Goal: Communication & Community: Share content

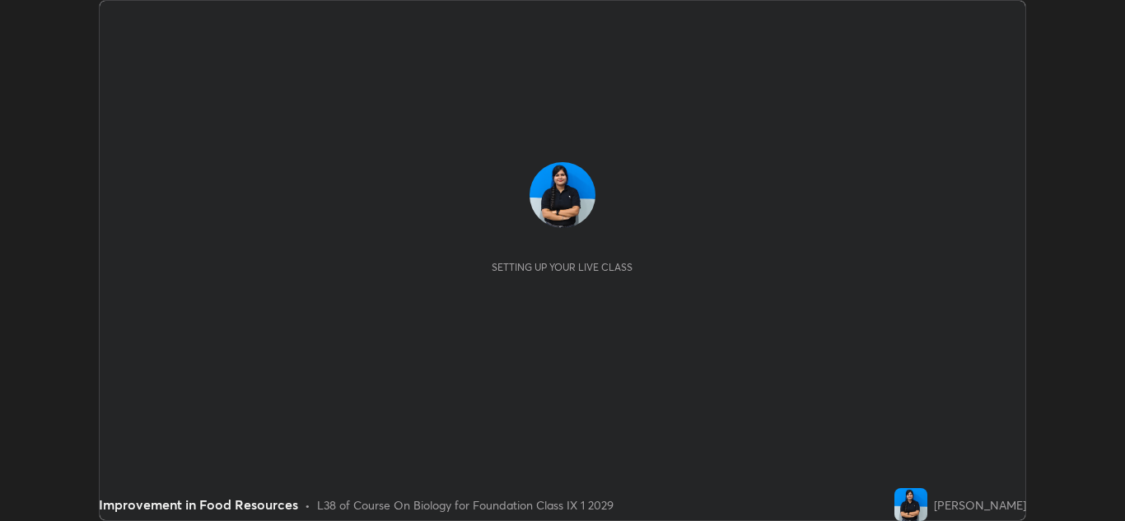
scroll to position [521, 1125]
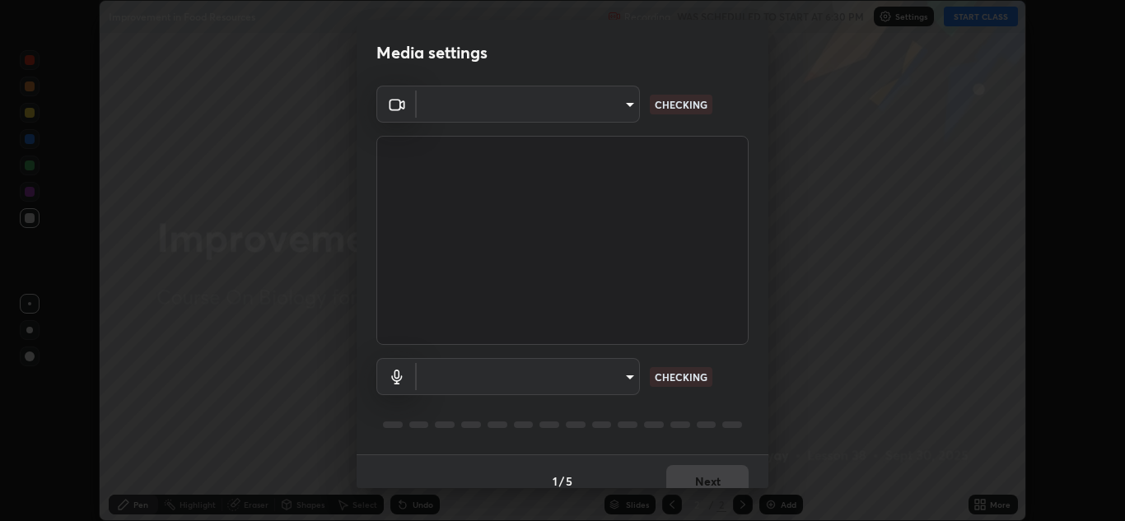
type input "00cb52ea7dbc067a4e9eba70c986ec13a5c87d59f38709f4e6374cce52915b34"
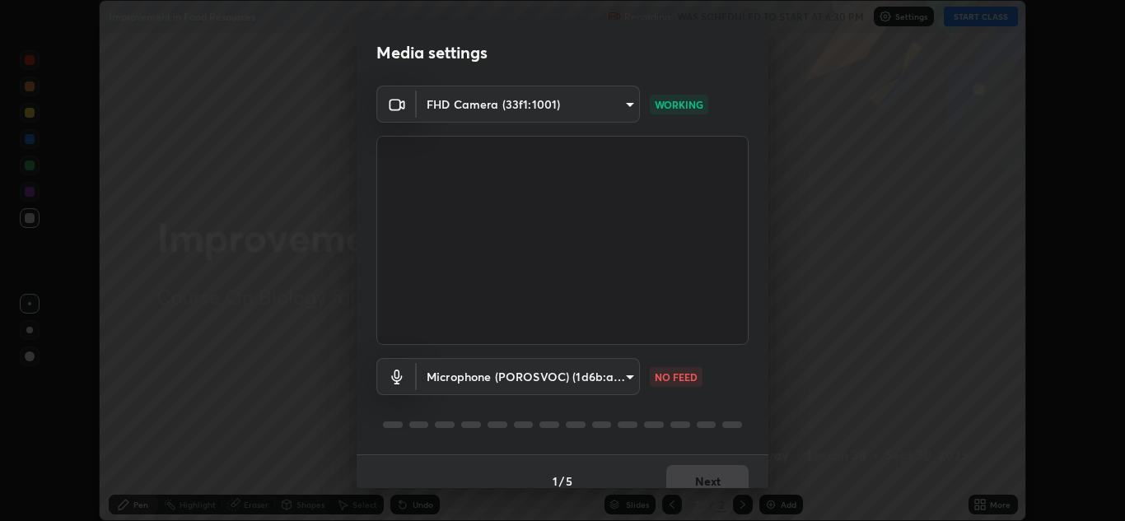
click at [623, 379] on body "Erase all Improvement in Food Resources Recording WAS SCHEDULED TO START AT 6:3…" at bounding box center [562, 260] width 1125 height 521
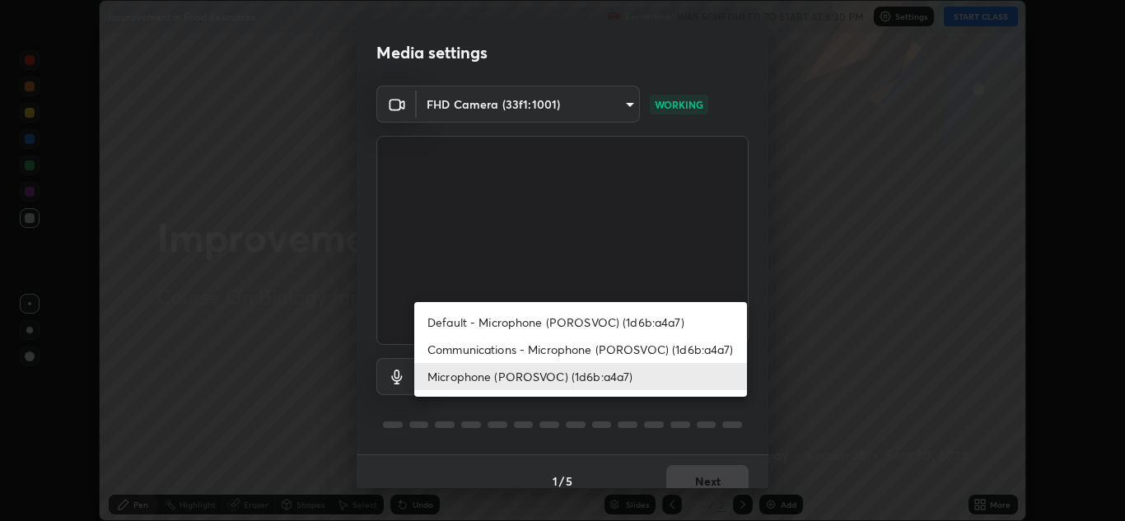
click at [581, 322] on li "Default - Microphone (POROSVOC) (1d6b:a4a7)" at bounding box center [580, 322] width 333 height 27
type input "default"
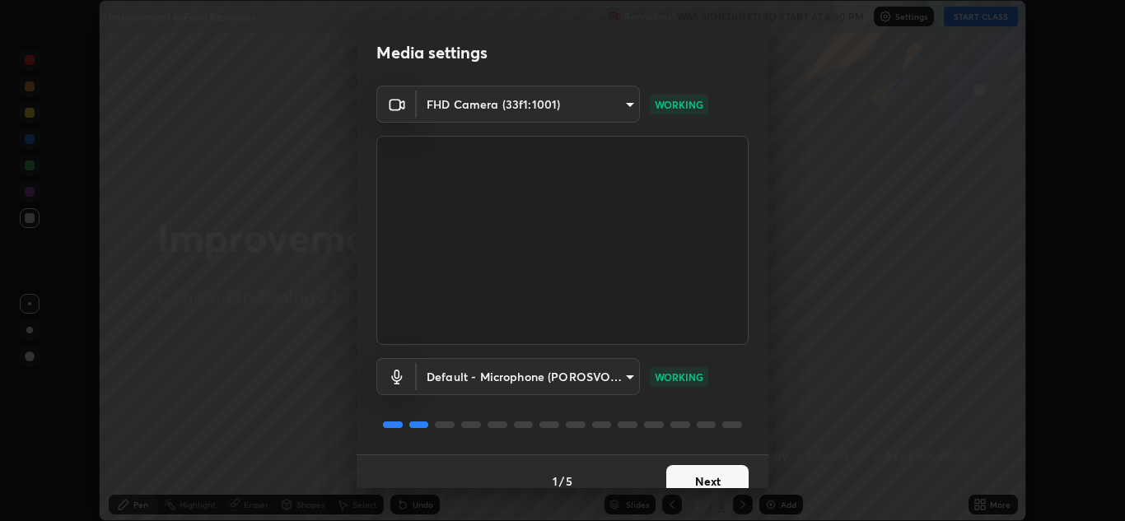
scroll to position [19, 0]
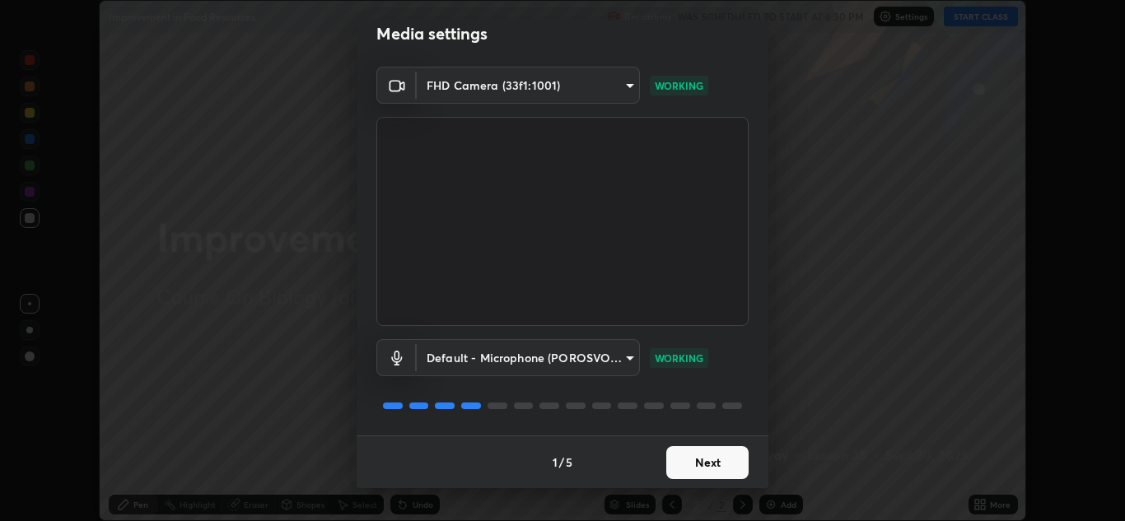
click at [714, 461] on button "Next" at bounding box center [707, 462] width 82 height 33
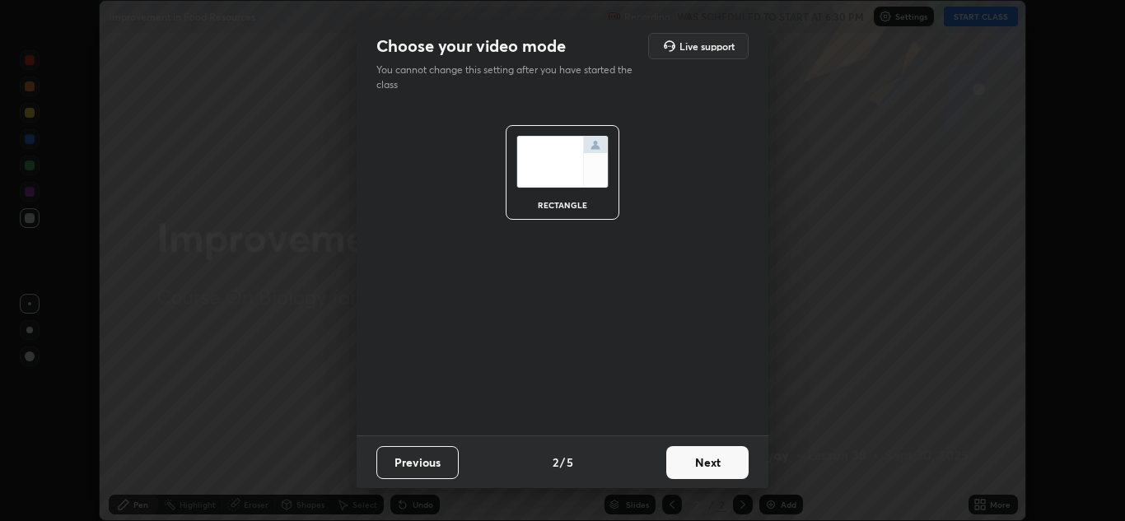
click at [724, 467] on button "Next" at bounding box center [707, 462] width 82 height 33
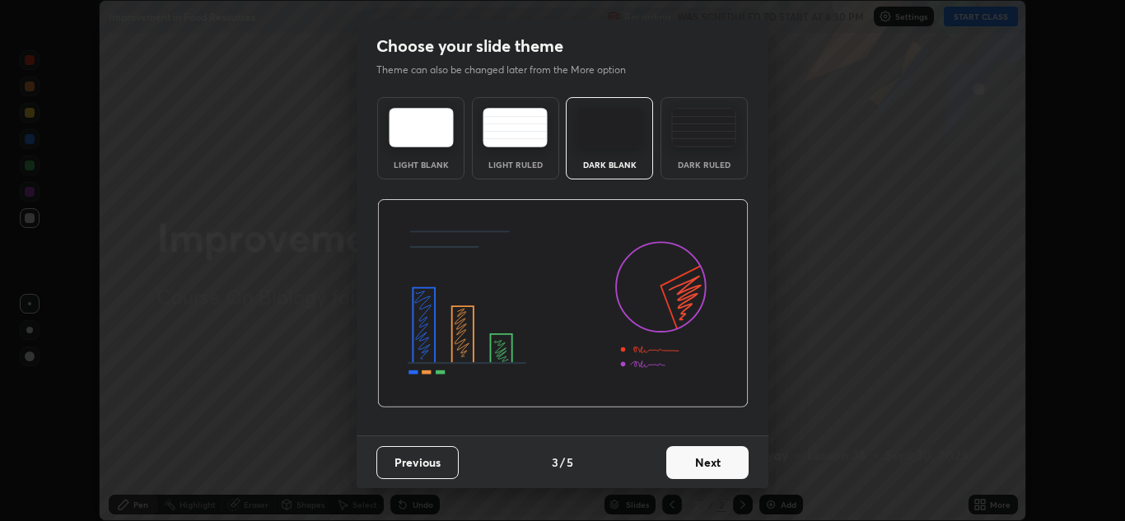
click at [721, 459] on button "Next" at bounding box center [707, 462] width 82 height 33
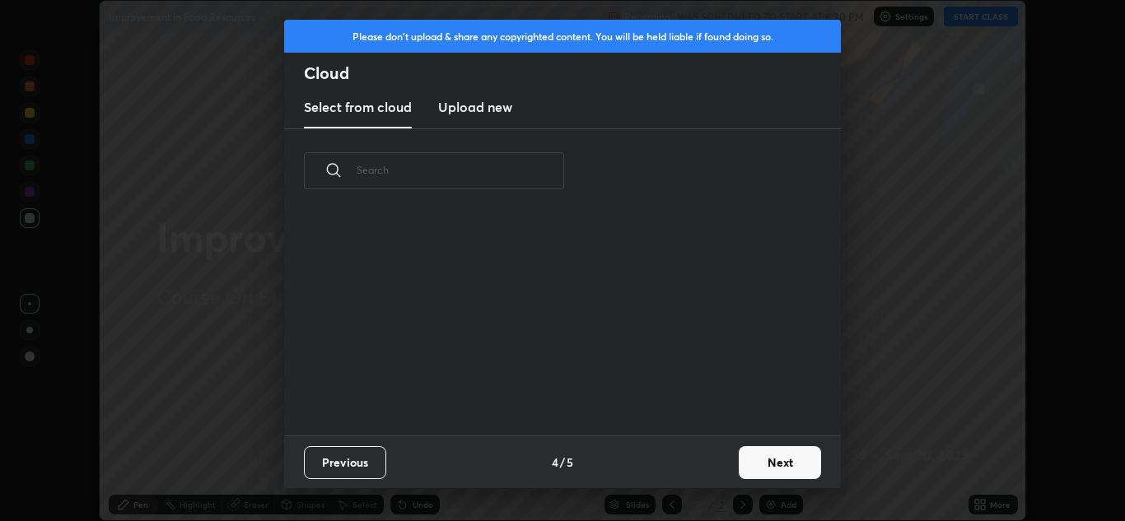
click at [759, 458] on button "Next" at bounding box center [780, 462] width 82 height 33
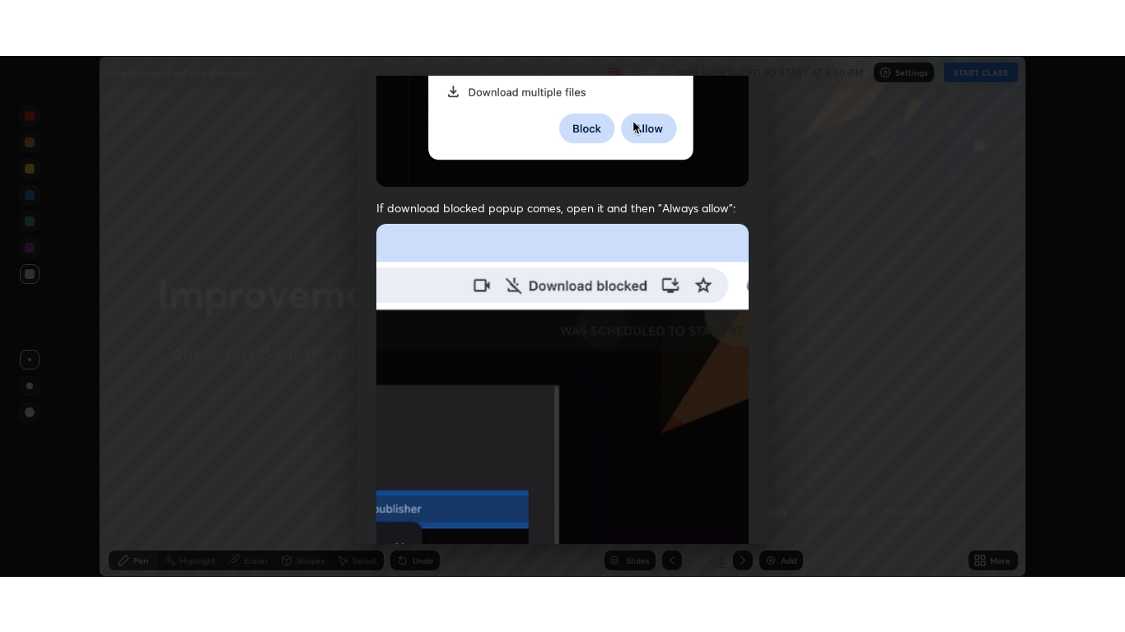
scroll to position [356, 0]
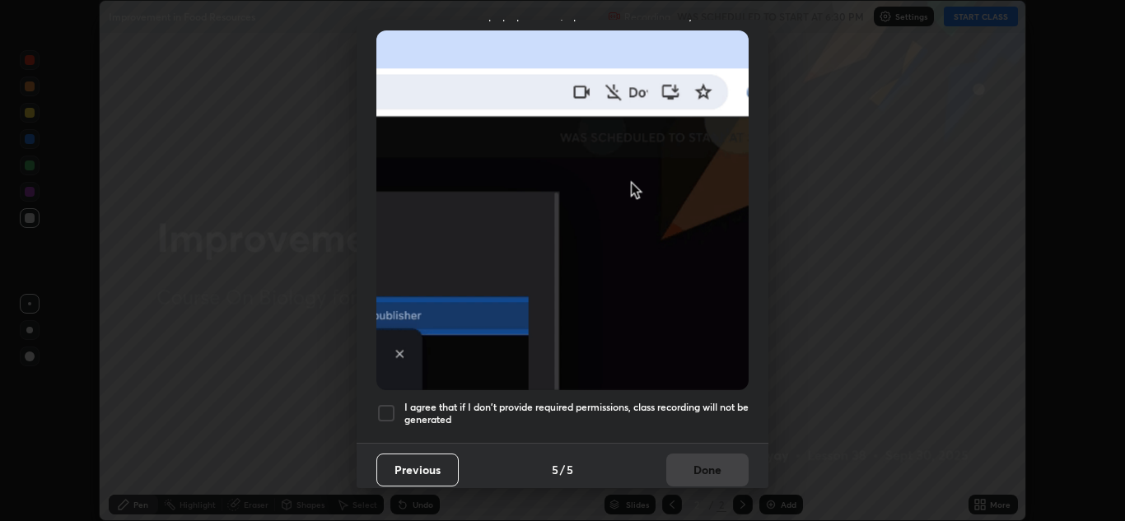
click at [393, 403] on div at bounding box center [386, 413] width 20 height 20
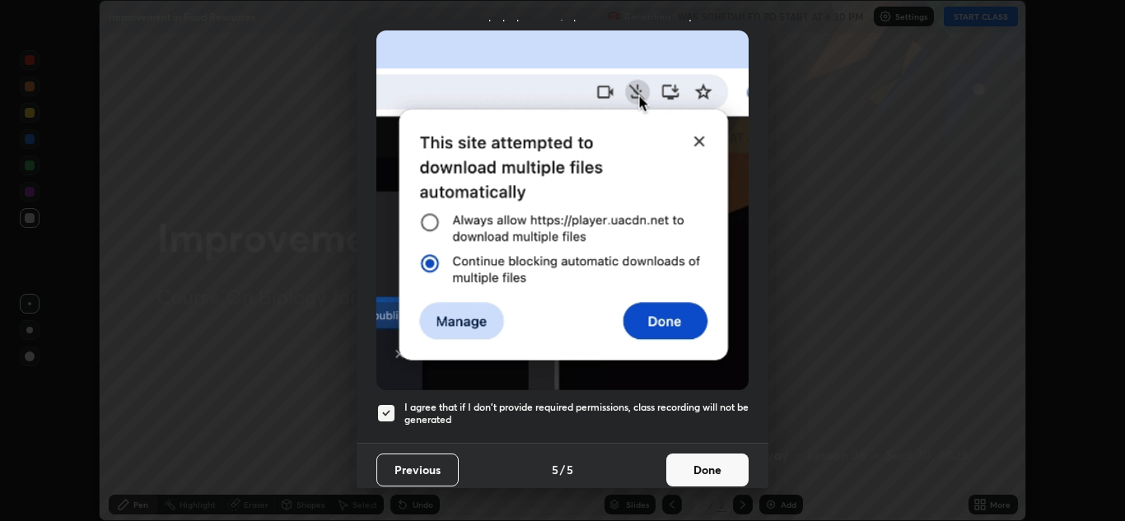
click at [710, 468] on button "Done" at bounding box center [707, 470] width 82 height 33
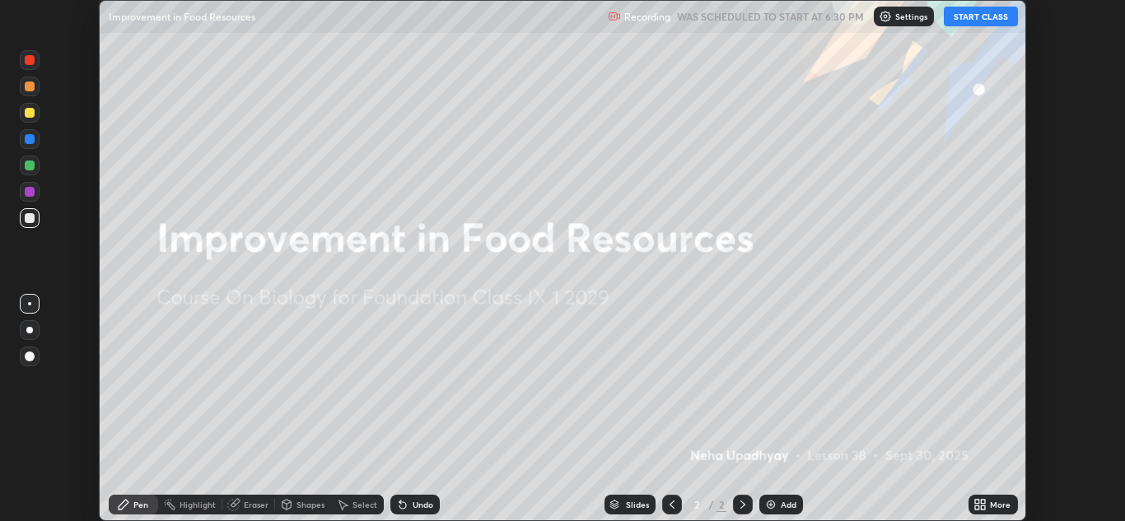
click at [983, 16] on button "START CLASS" at bounding box center [981, 17] width 74 height 20
click at [983, 501] on icon at bounding box center [983, 502] width 4 height 4
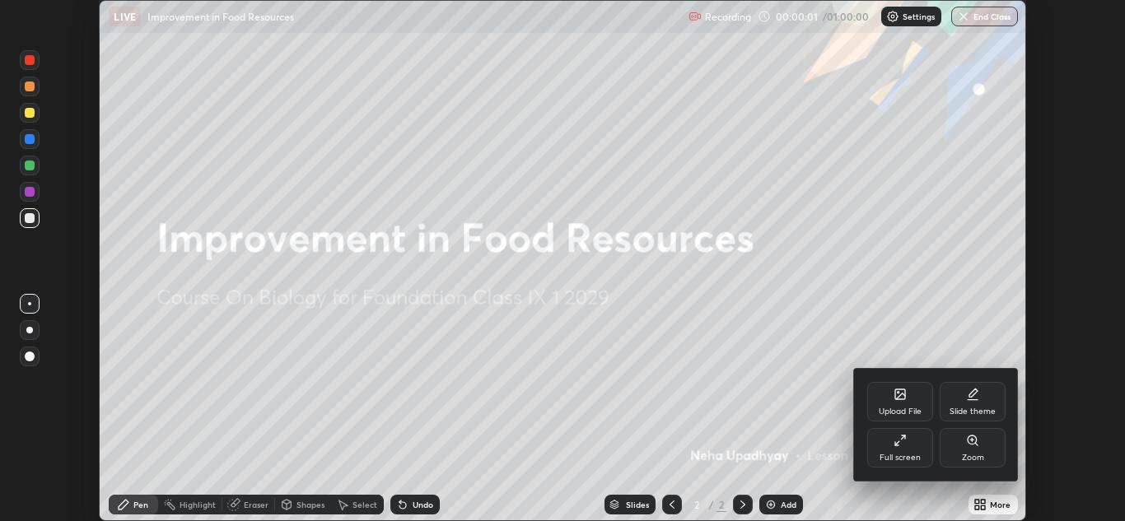
click at [896, 439] on icon at bounding box center [899, 440] width 13 height 13
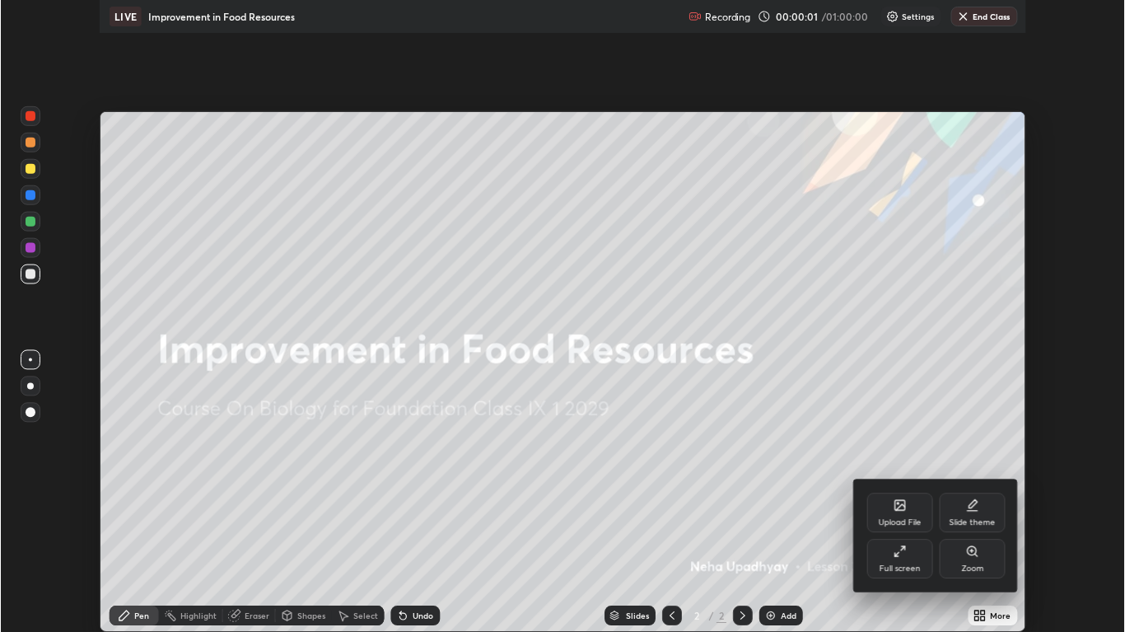
scroll to position [632, 1125]
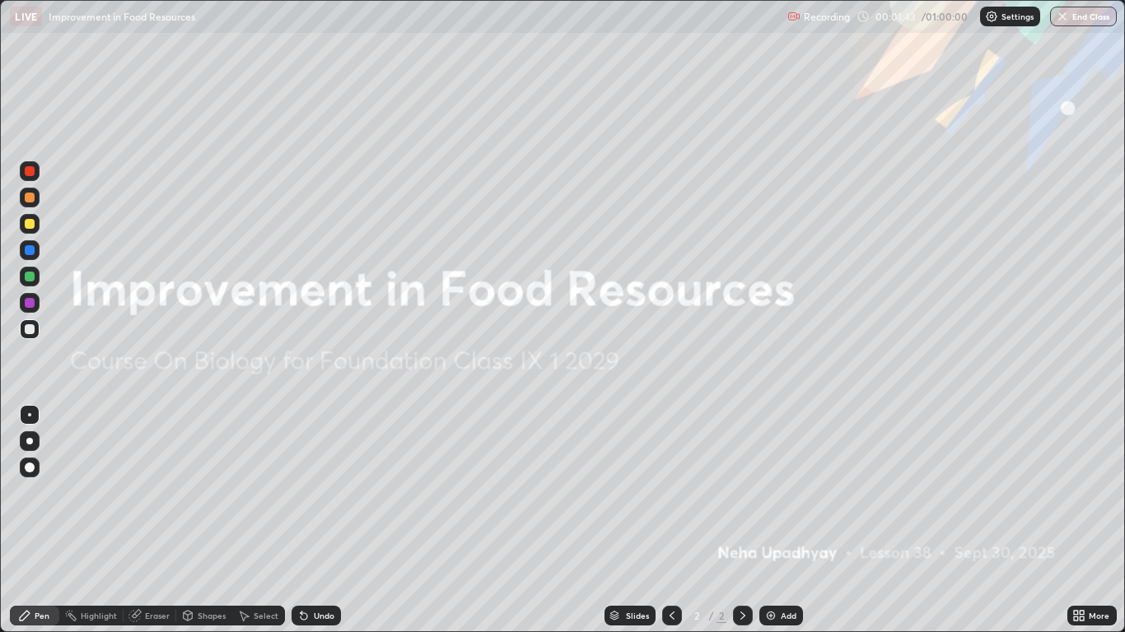
click at [776, 520] on img at bounding box center [770, 615] width 13 height 13
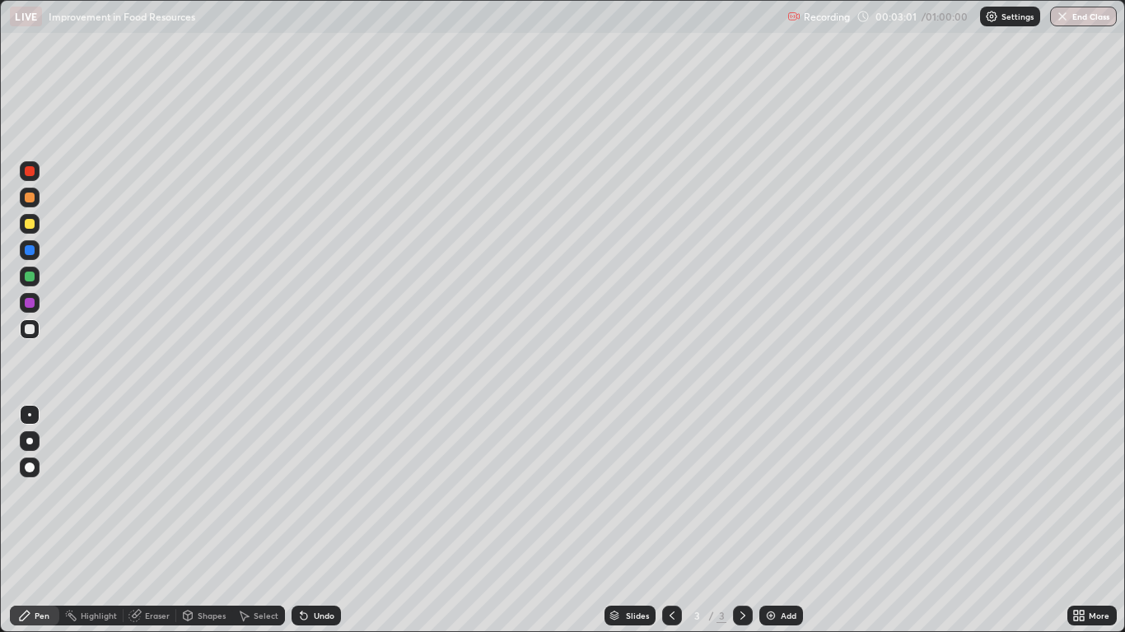
click at [1086, 520] on div "More" at bounding box center [1091, 616] width 49 height 20
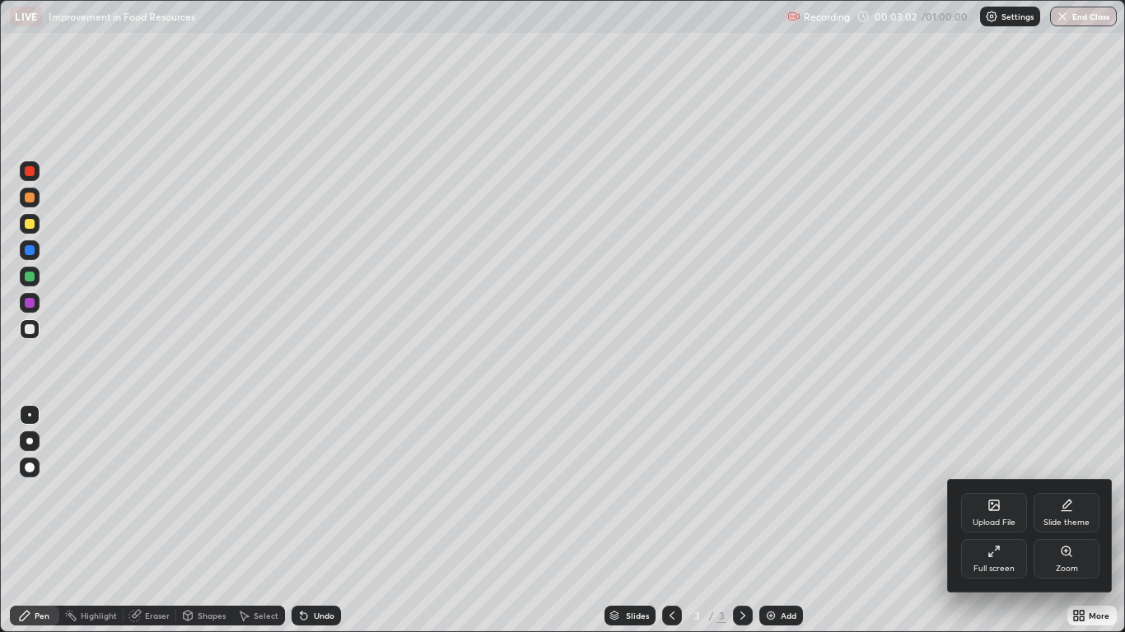
click at [988, 520] on div "Full screen" at bounding box center [994, 559] width 66 height 40
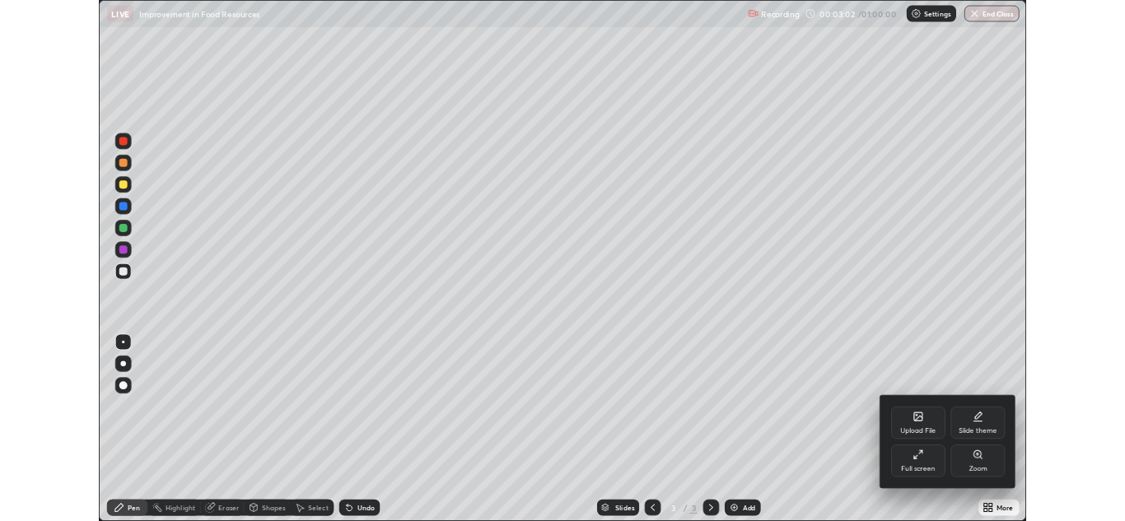
scroll to position [81825, 81222]
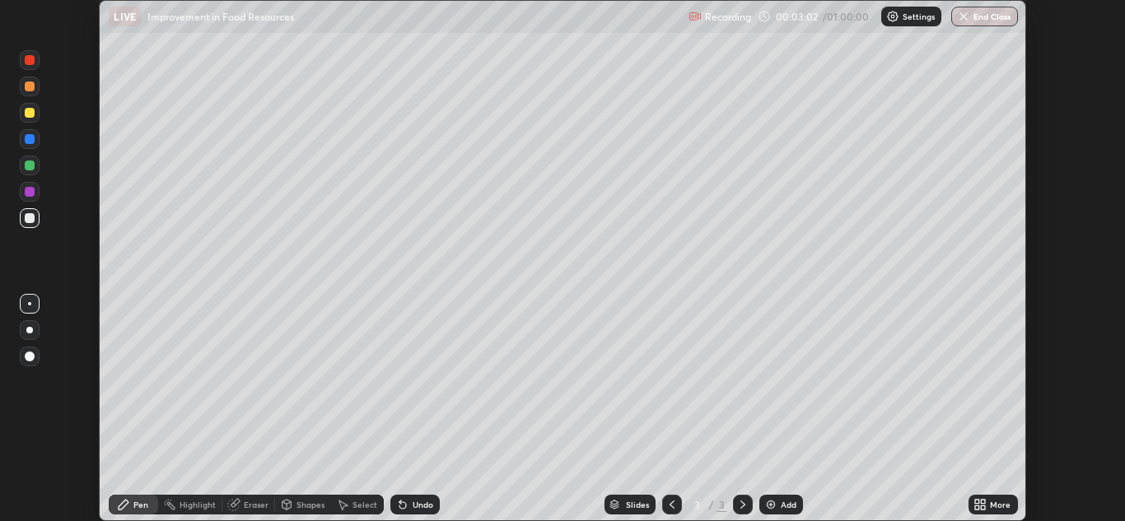
click at [992, 502] on div "More" at bounding box center [1000, 505] width 21 height 8
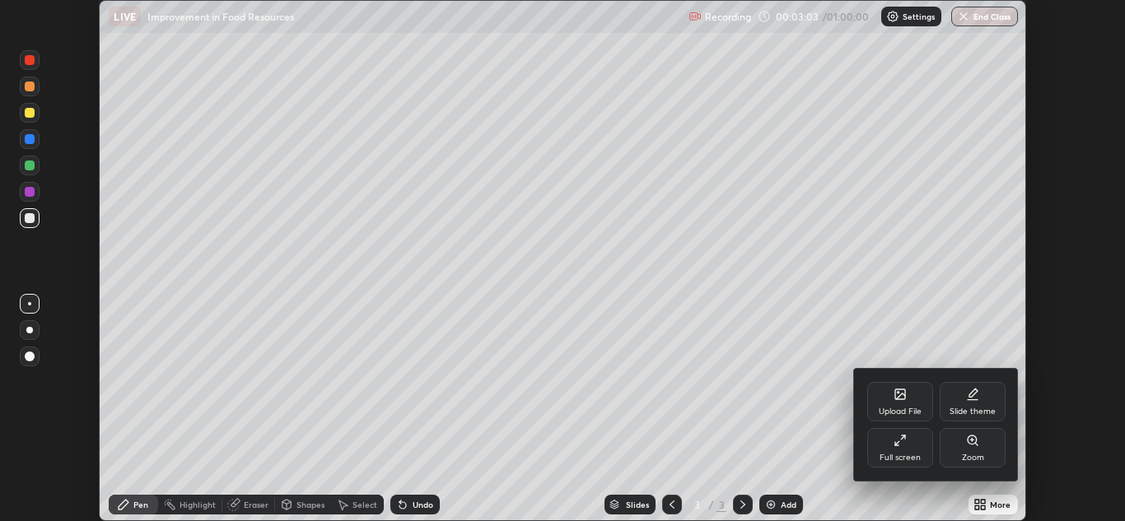
click at [884, 402] on div "Upload File" at bounding box center [900, 402] width 66 height 40
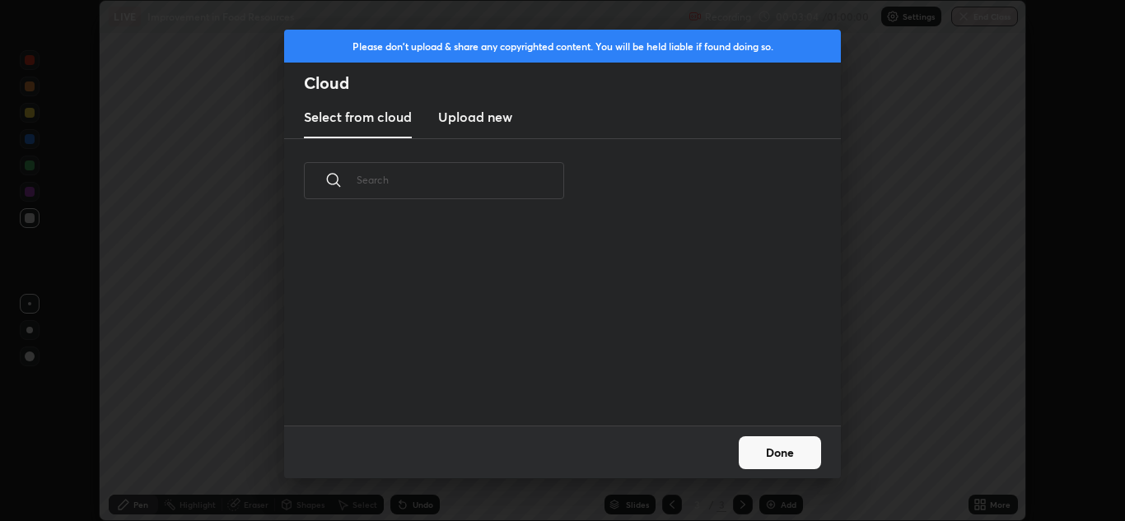
scroll to position [203, 529]
click at [497, 120] on h3 "Upload new" at bounding box center [475, 117] width 74 height 20
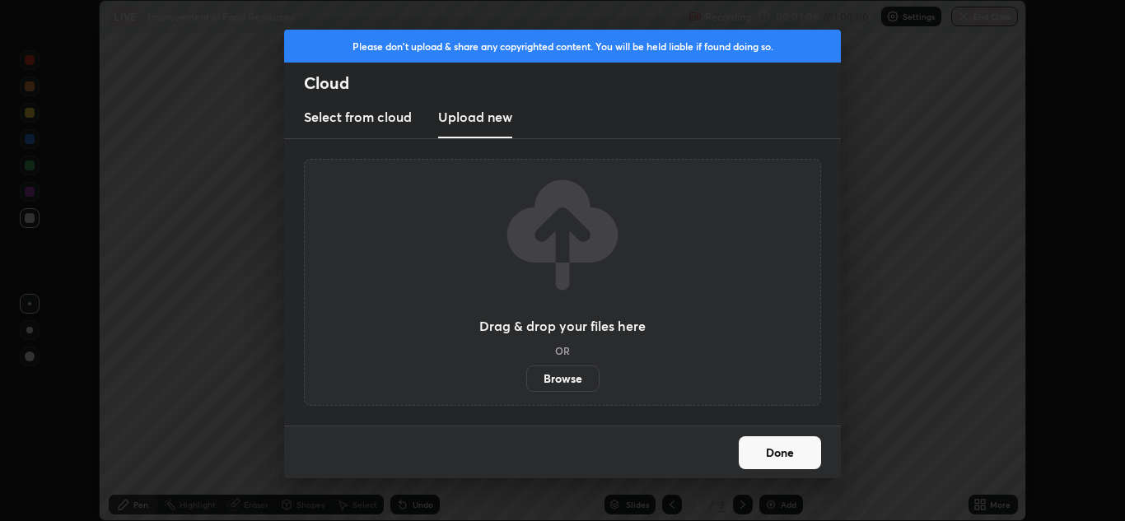
click at [571, 377] on label "Browse" at bounding box center [562, 379] width 73 height 26
click at [526, 377] on input "Browse" at bounding box center [526, 379] width 0 height 26
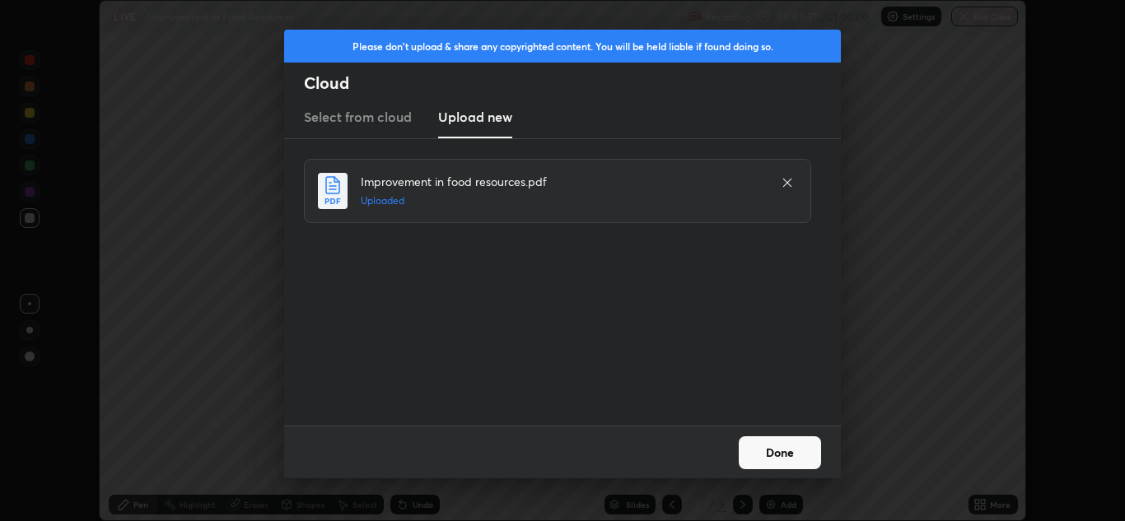
click at [771, 448] on button "Done" at bounding box center [780, 452] width 82 height 33
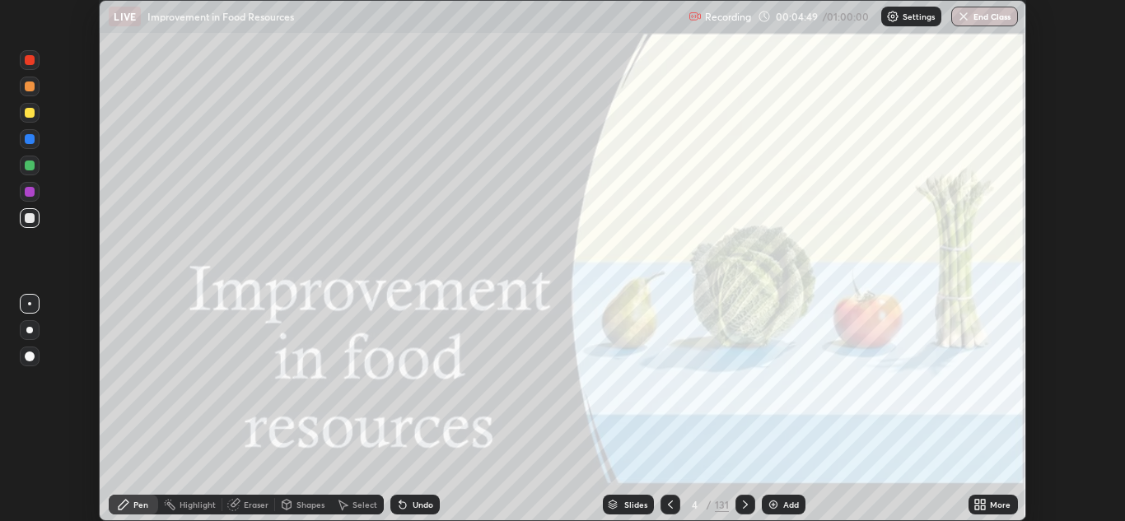
click at [637, 501] on div "Slides" at bounding box center [635, 505] width 23 height 8
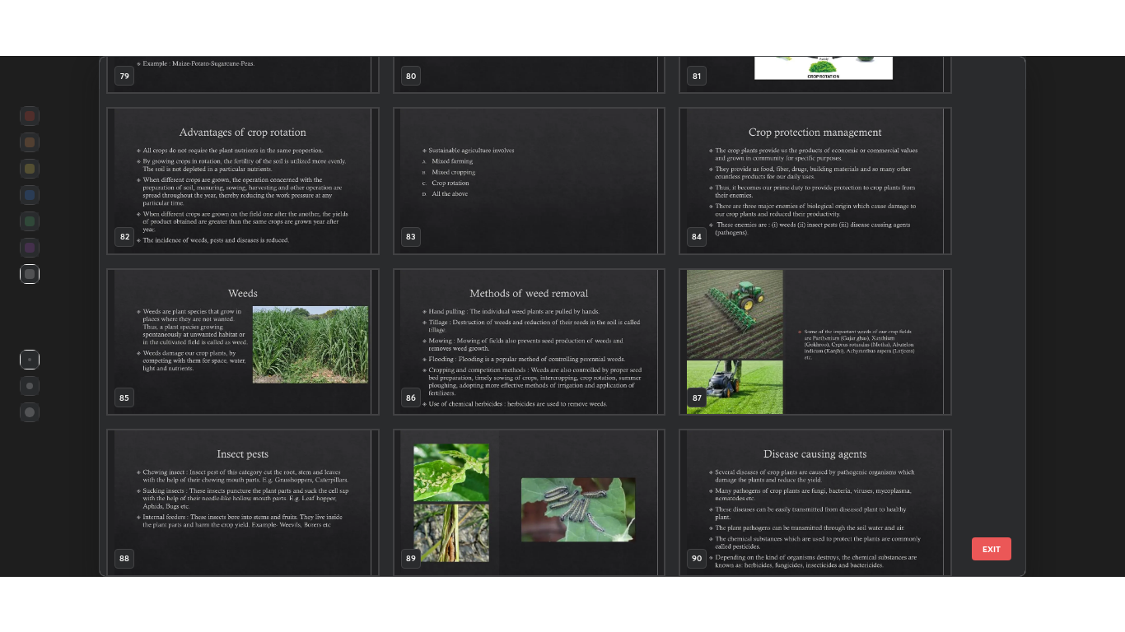
scroll to position [4314, 0]
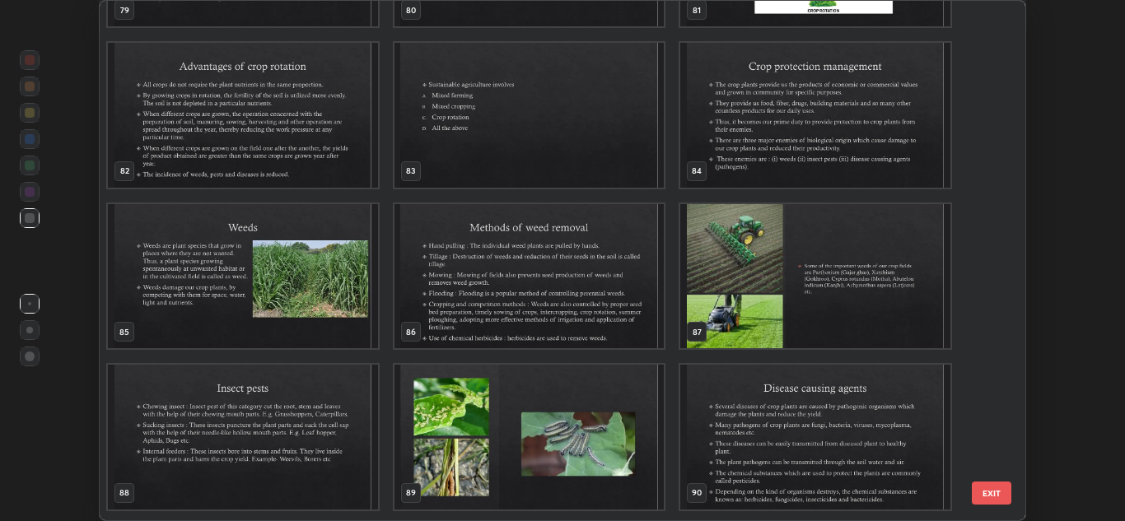
click at [346, 296] on img "grid" at bounding box center [243, 276] width 270 height 145
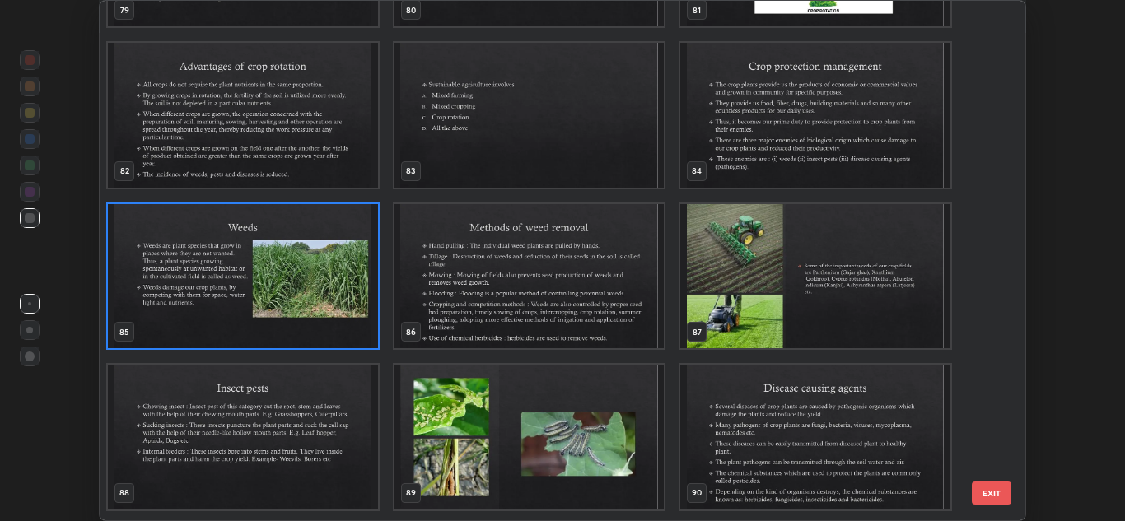
click at [346, 294] on img "grid" at bounding box center [243, 276] width 270 height 145
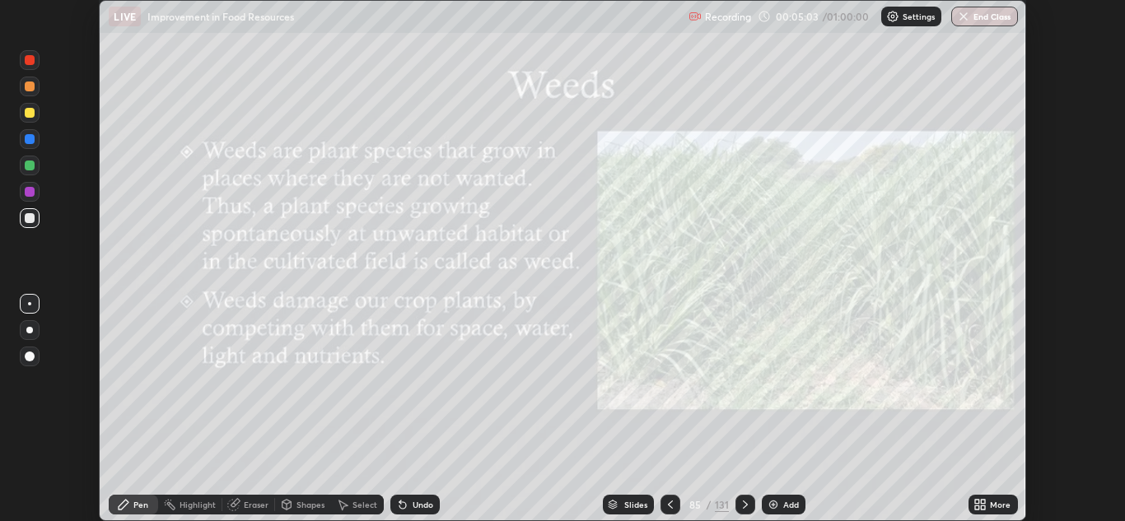
click at [988, 504] on div "More" at bounding box center [992, 505] width 49 height 20
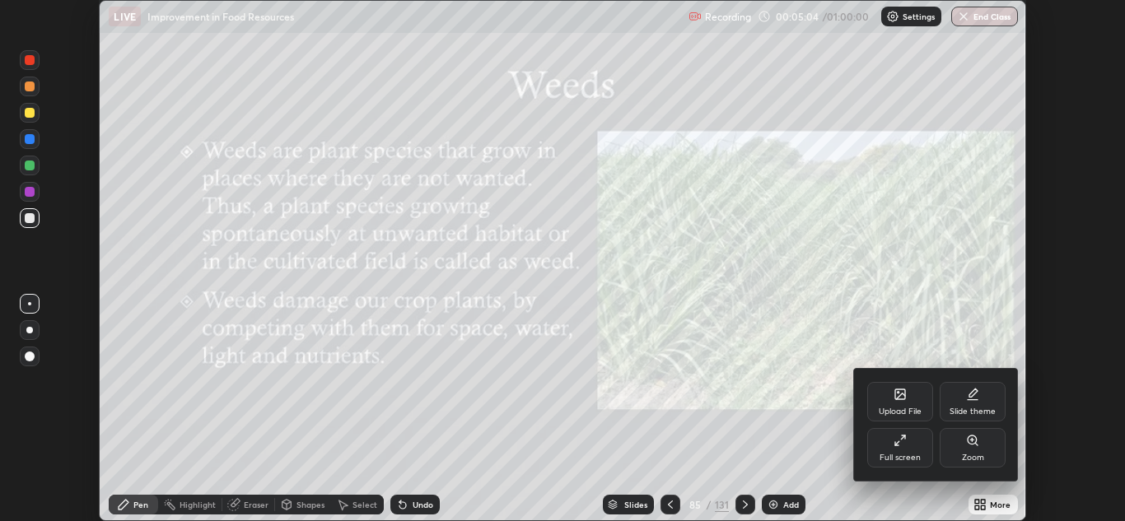
click at [905, 449] on div "Full screen" at bounding box center [900, 448] width 66 height 40
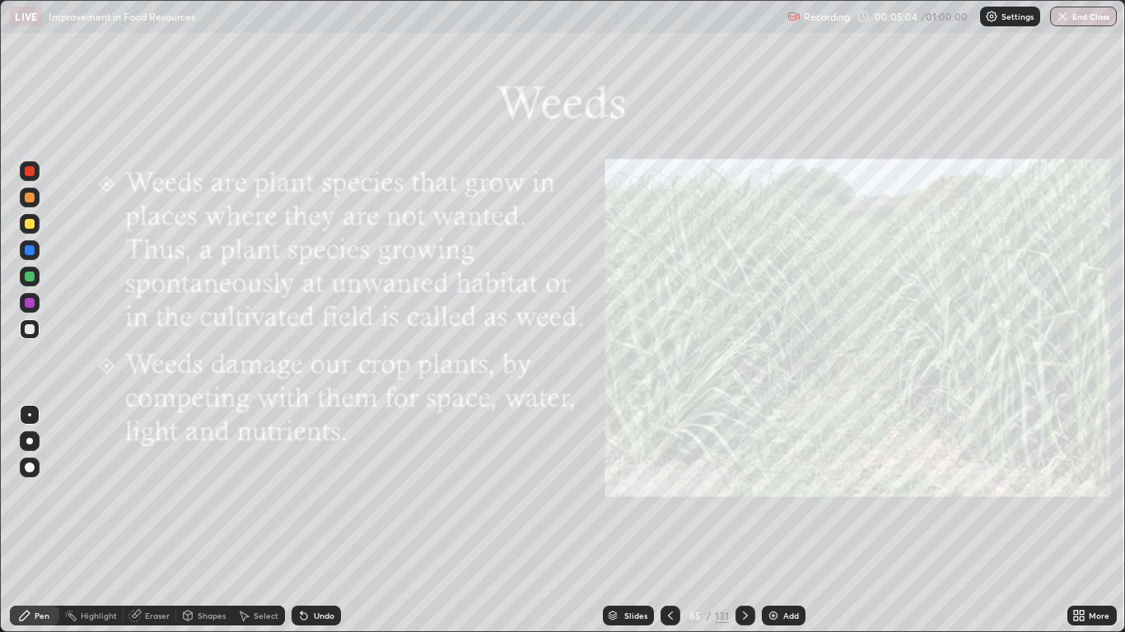
scroll to position [632, 1125]
click at [744, 520] on icon at bounding box center [745, 615] width 13 height 13
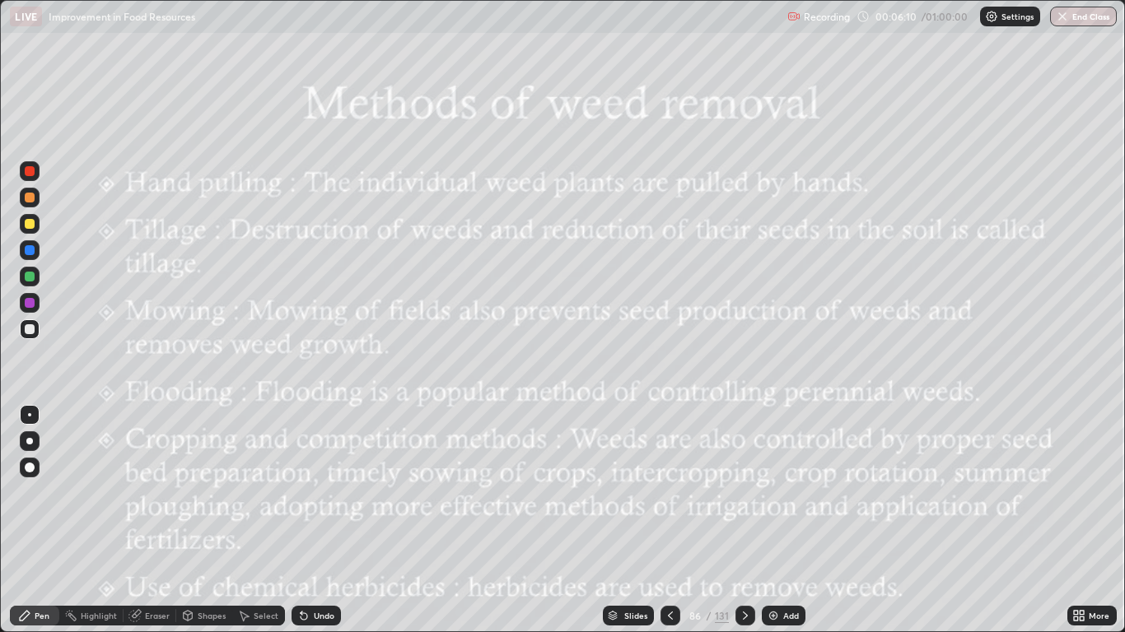
click at [744, 520] on icon at bounding box center [745, 615] width 13 height 13
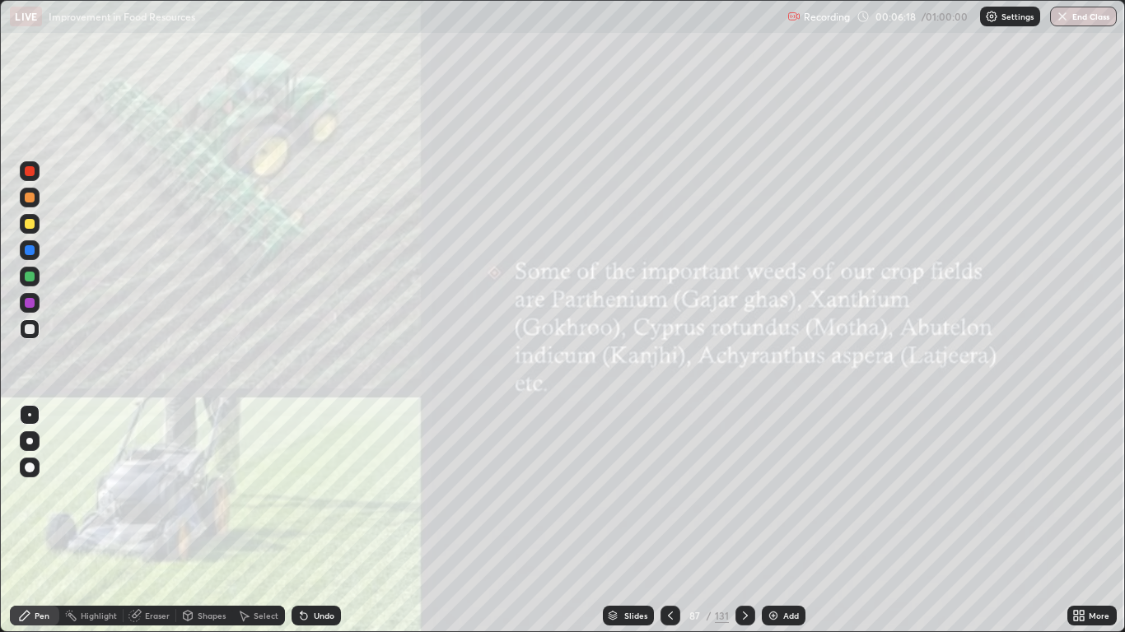
click at [744, 520] on icon at bounding box center [745, 615] width 13 height 13
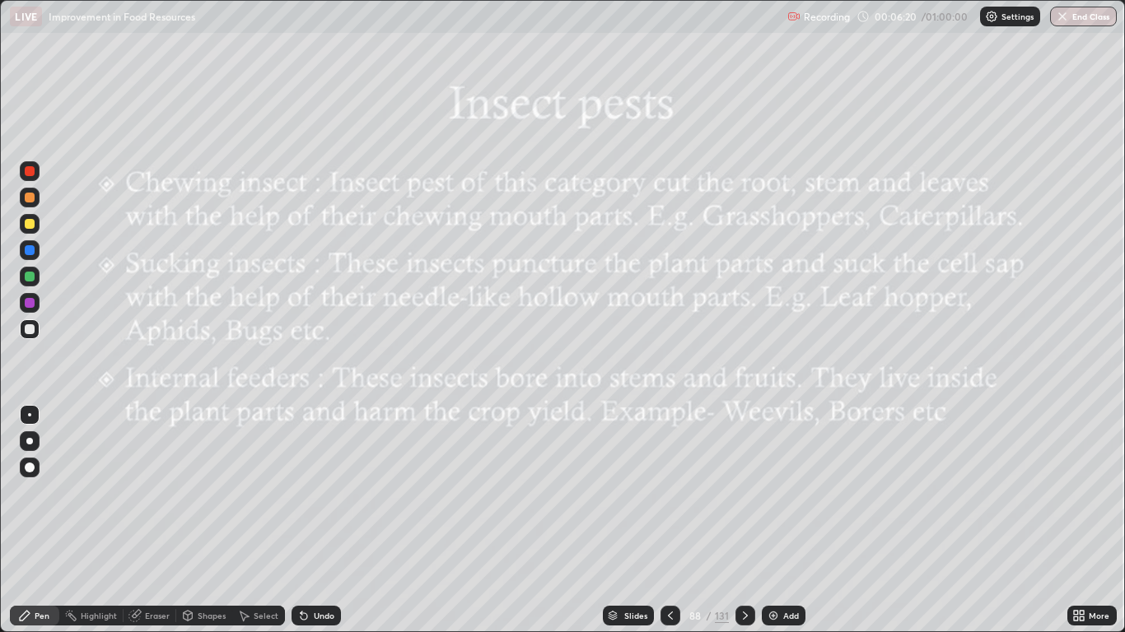
click at [671, 520] on div at bounding box center [670, 615] width 20 height 33
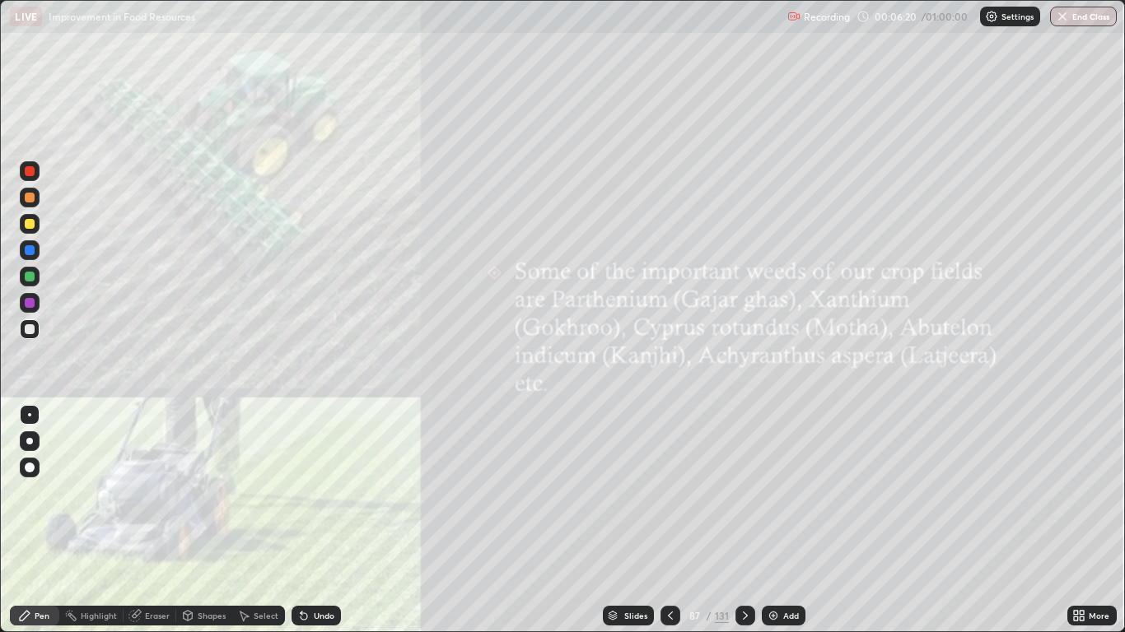
click at [678, 520] on div at bounding box center [670, 616] width 20 height 20
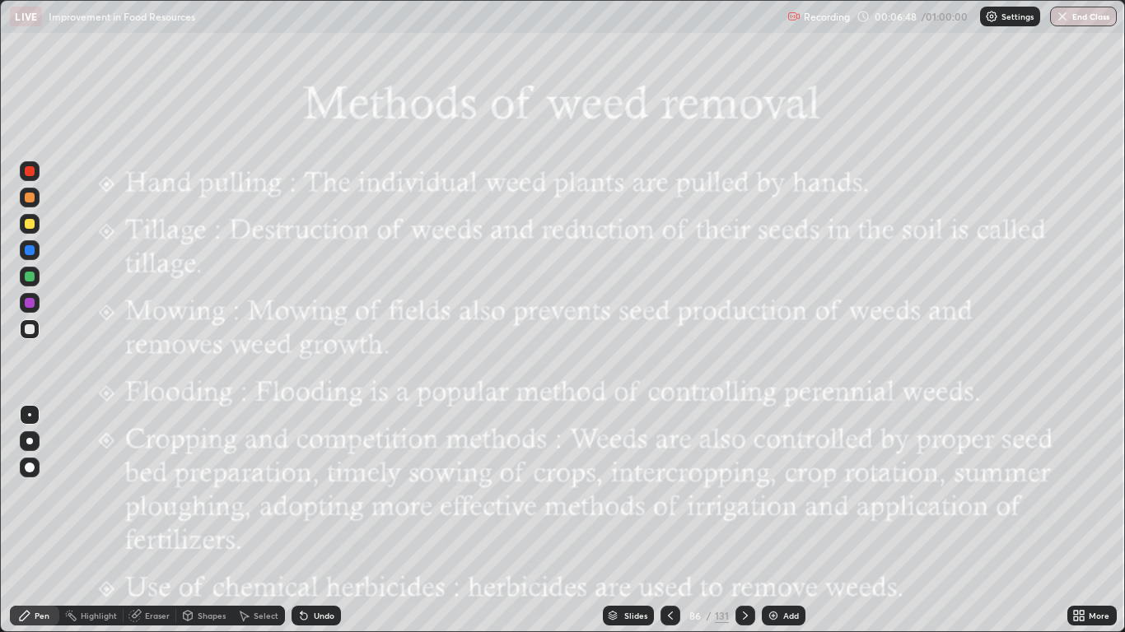
click at [666, 520] on icon at bounding box center [670, 615] width 13 height 13
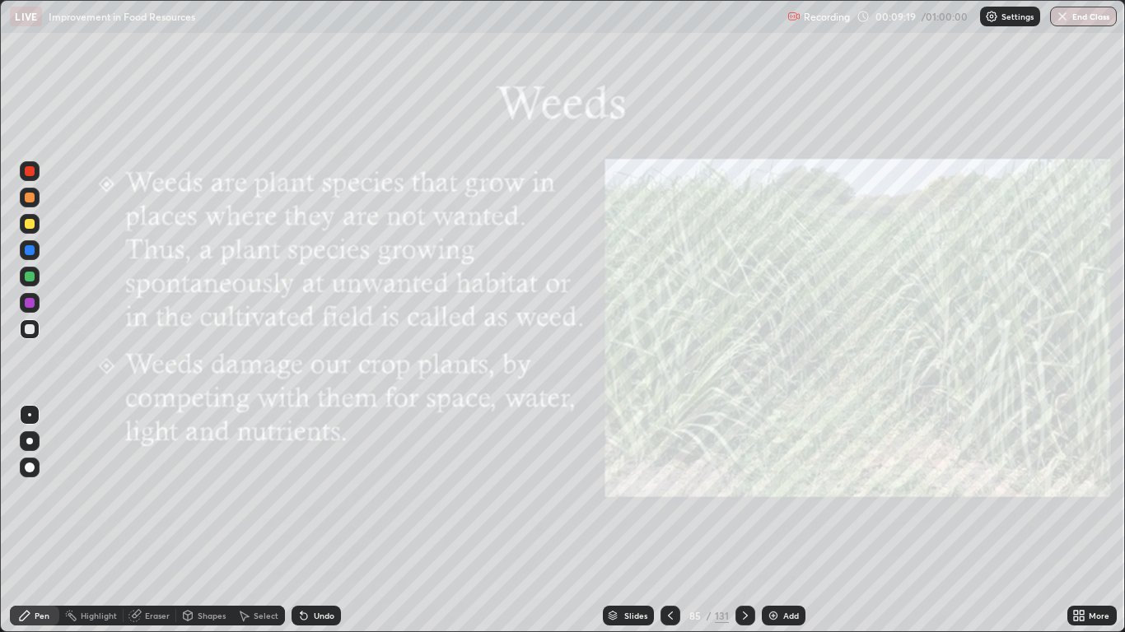
click at [744, 520] on icon at bounding box center [745, 615] width 13 height 13
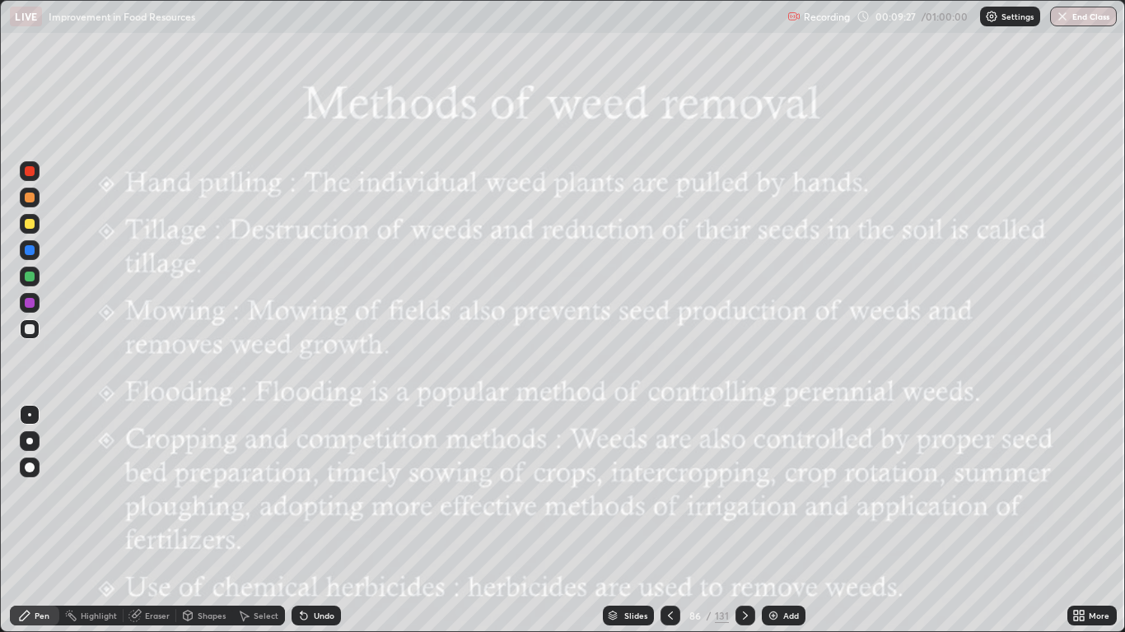
click at [664, 520] on icon at bounding box center [670, 615] width 13 height 13
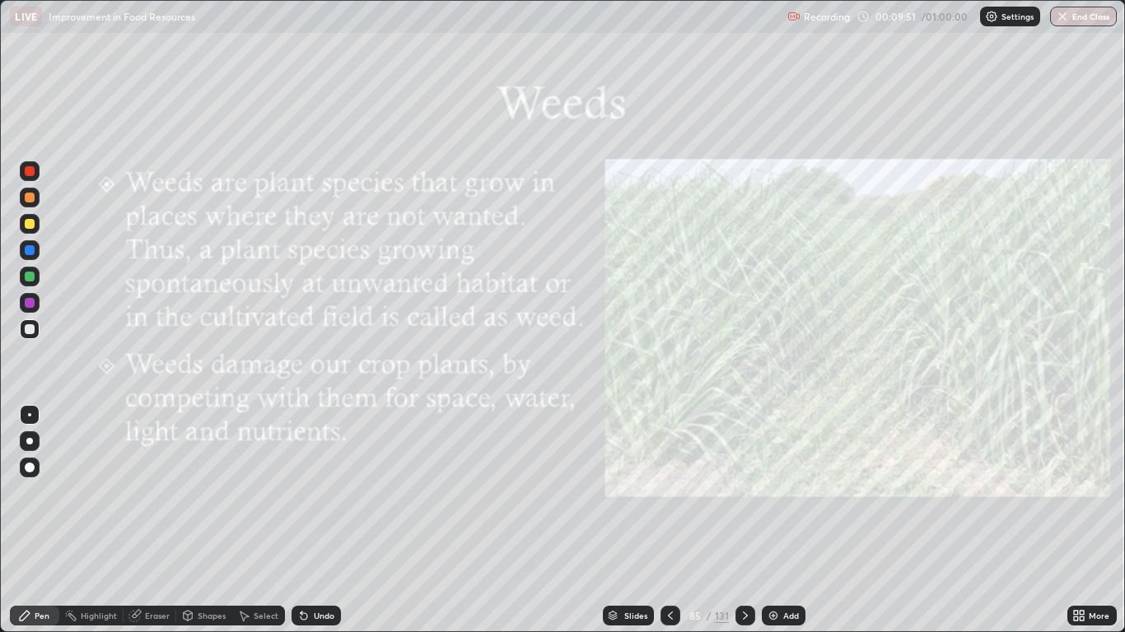
click at [743, 520] on icon at bounding box center [745, 615] width 13 height 13
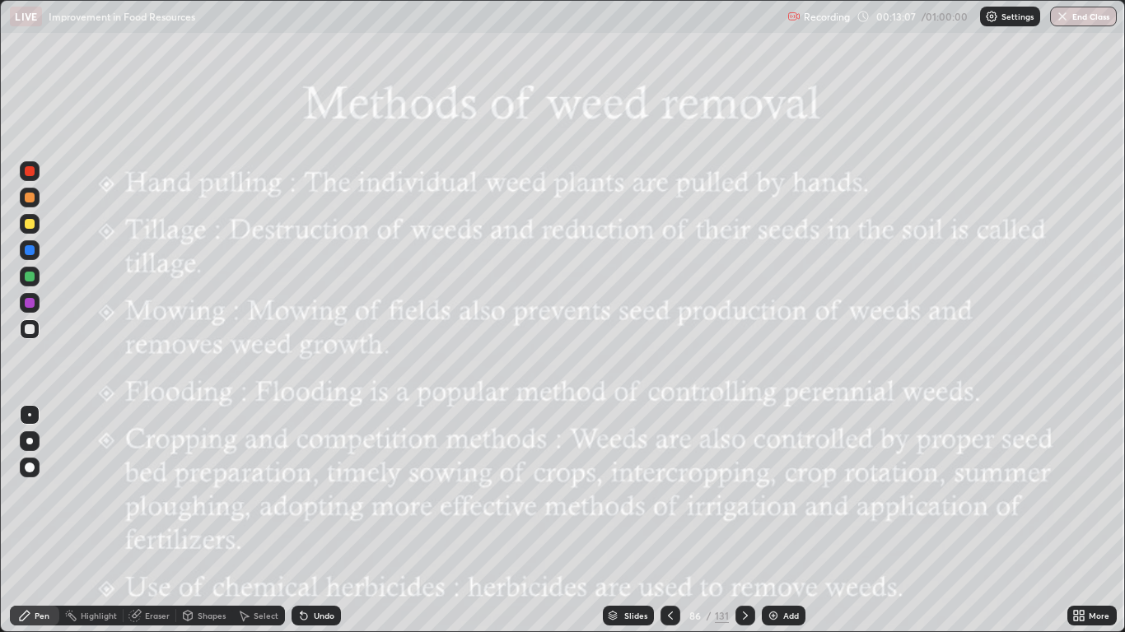
click at [741, 520] on icon at bounding box center [745, 615] width 13 height 13
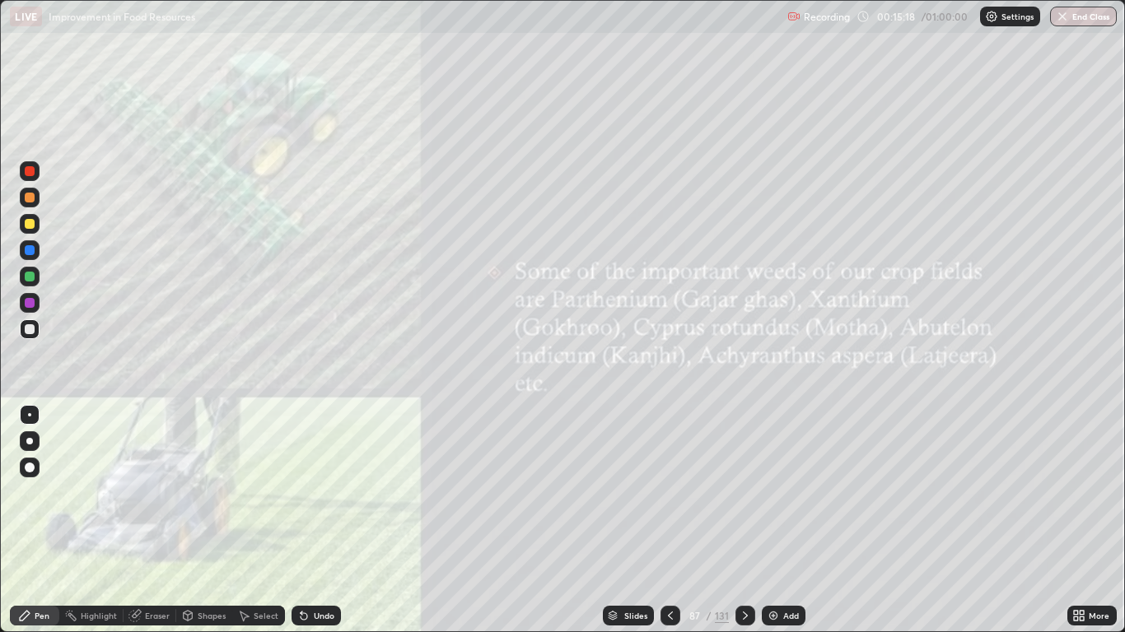
click at [744, 520] on icon at bounding box center [745, 616] width 5 height 8
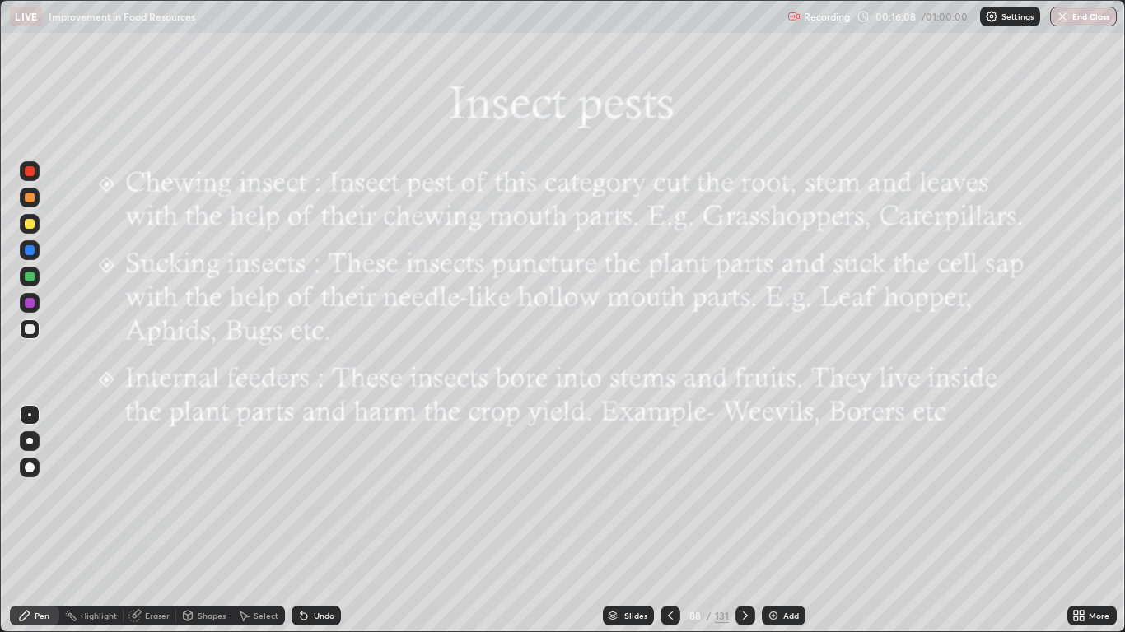
click at [744, 520] on icon at bounding box center [745, 615] width 13 height 13
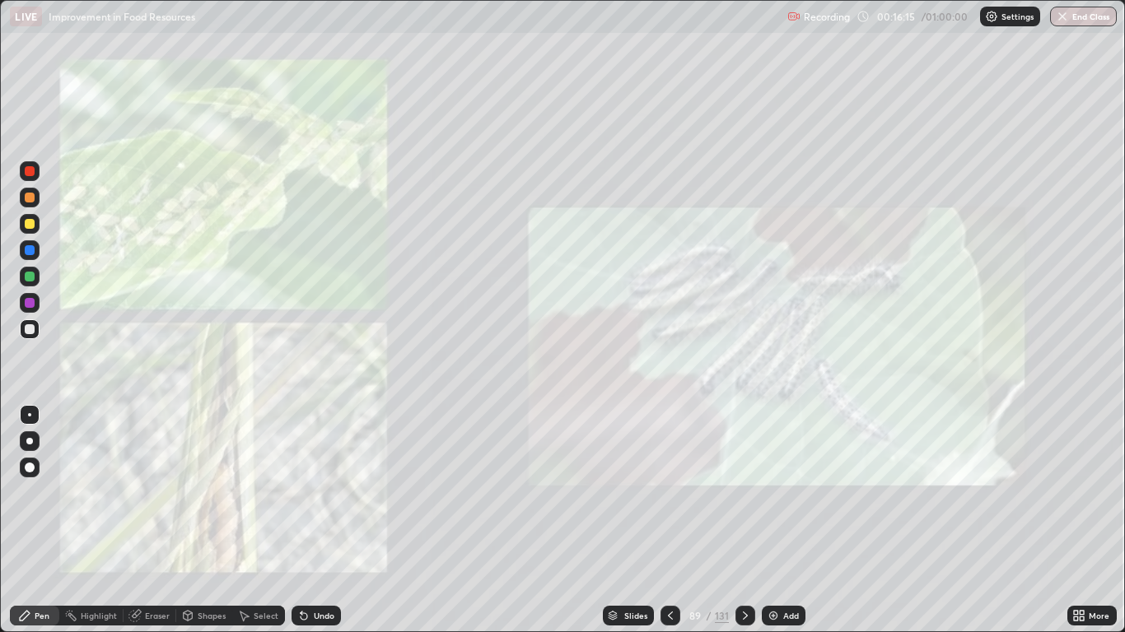
click at [678, 520] on div at bounding box center [670, 616] width 20 height 20
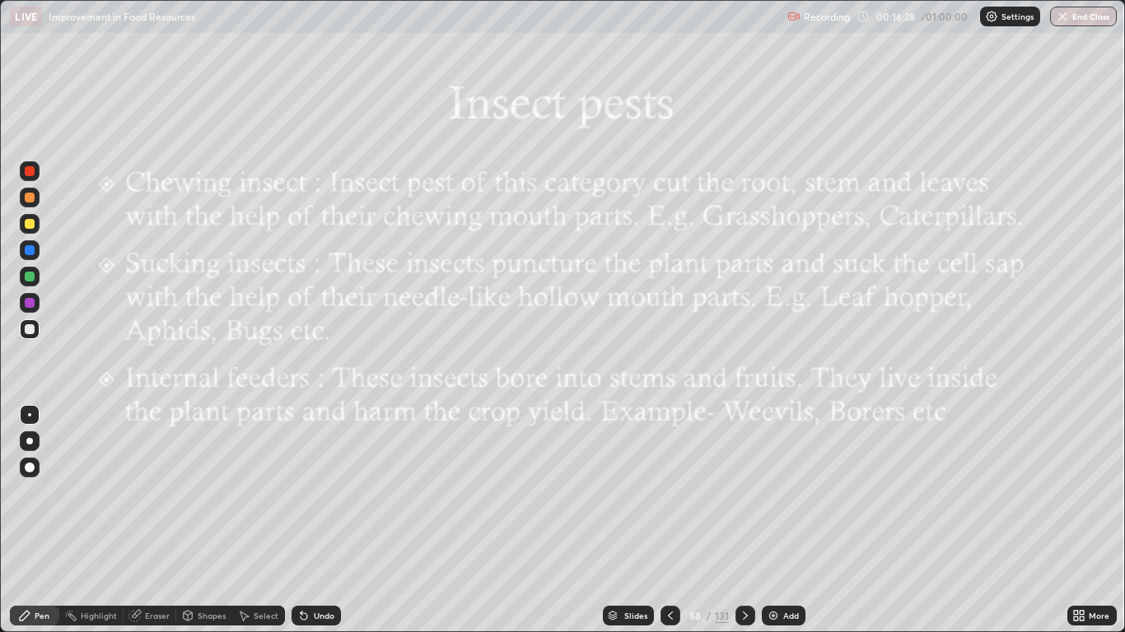
click at [744, 520] on icon at bounding box center [745, 615] width 13 height 13
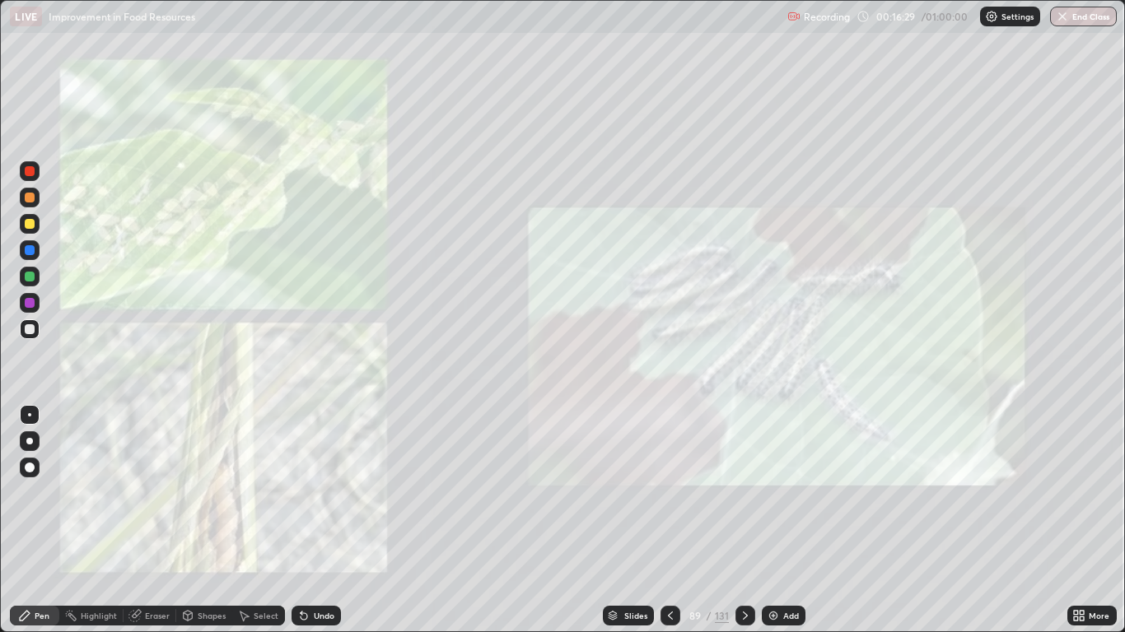
click at [744, 520] on icon at bounding box center [745, 615] width 13 height 13
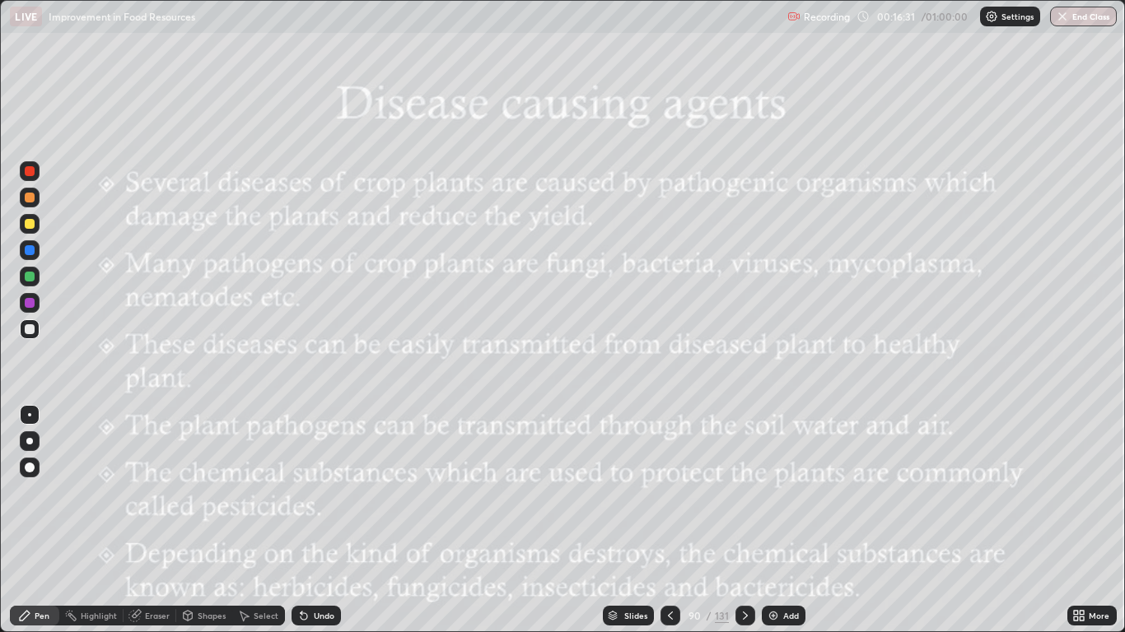
click at [669, 520] on icon at bounding box center [670, 615] width 13 height 13
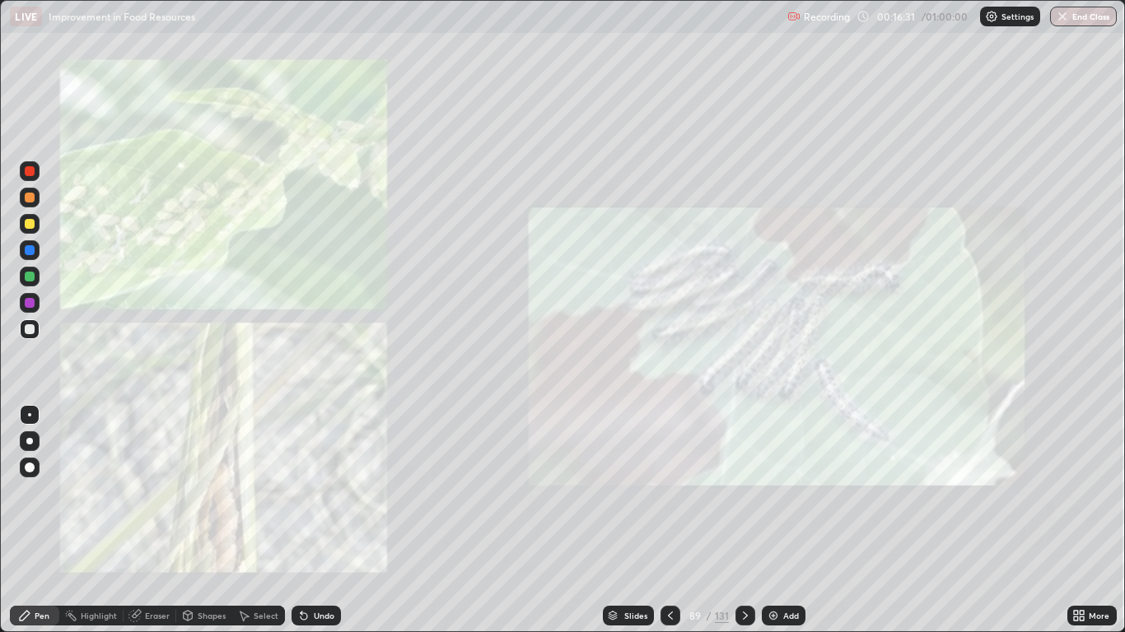
click at [669, 520] on icon at bounding box center [670, 615] width 13 height 13
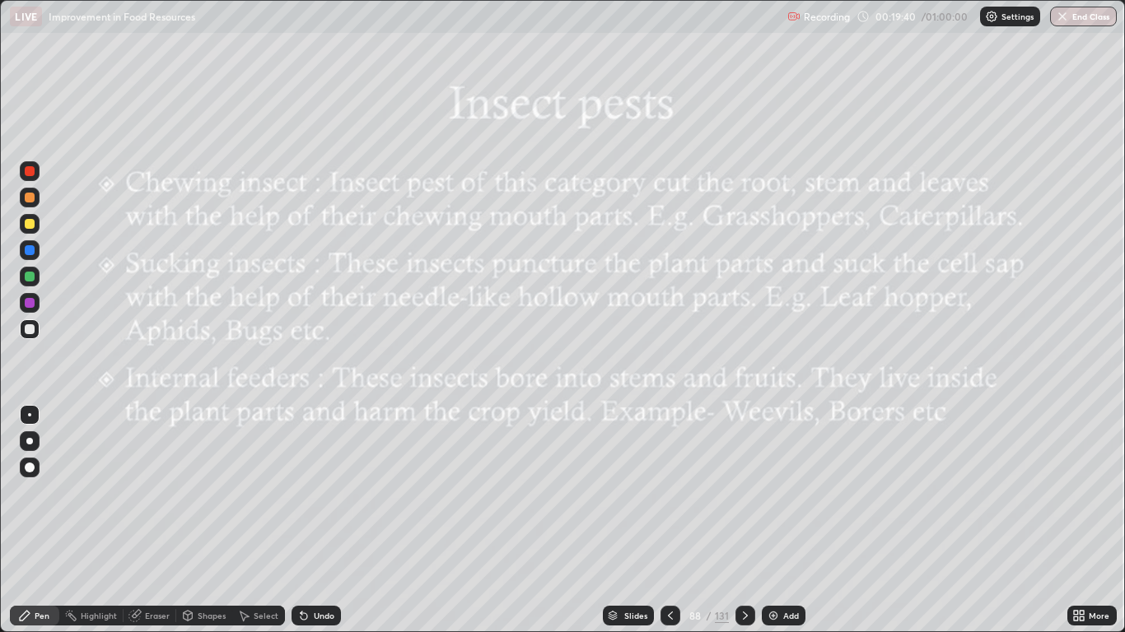
click at [741, 520] on icon at bounding box center [745, 615] width 13 height 13
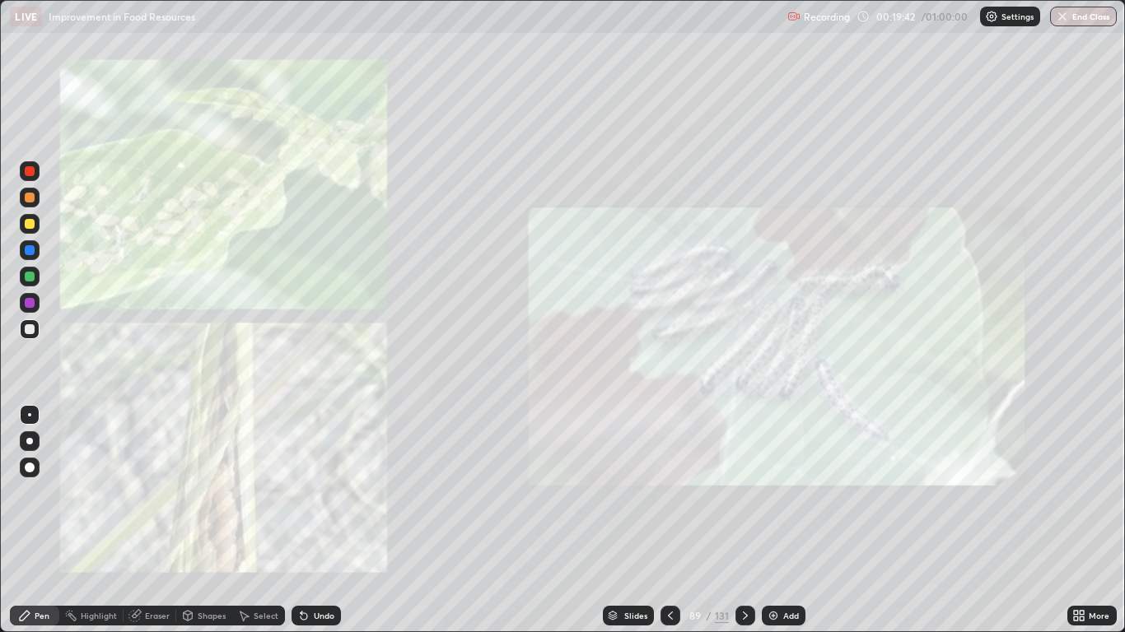
click at [740, 520] on div at bounding box center [745, 616] width 20 height 20
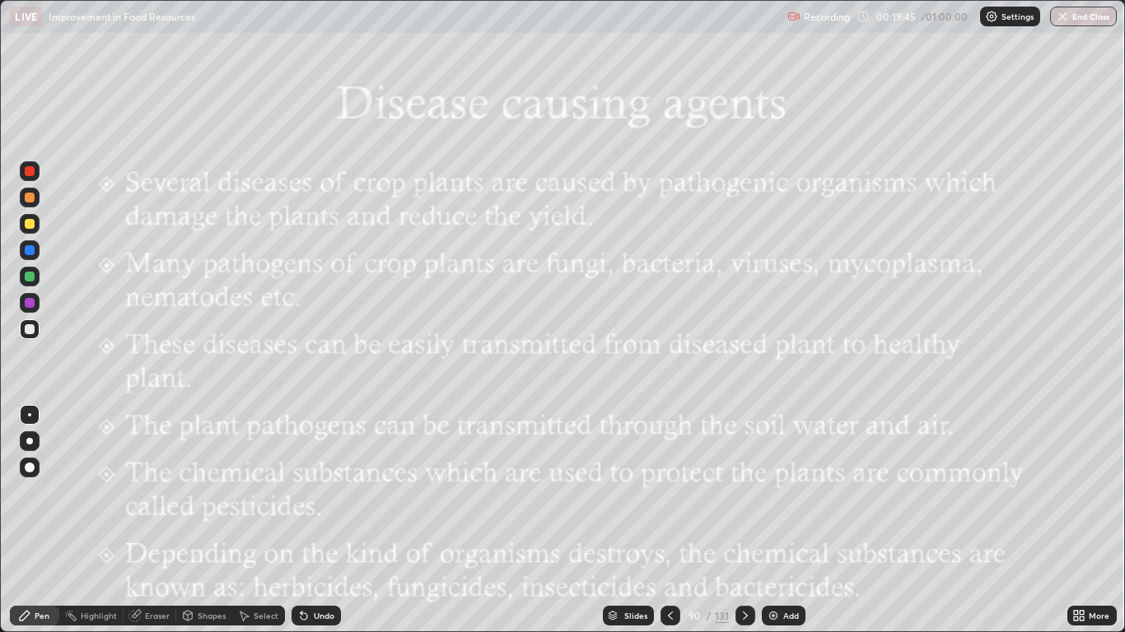
click at [667, 520] on icon at bounding box center [670, 615] width 13 height 13
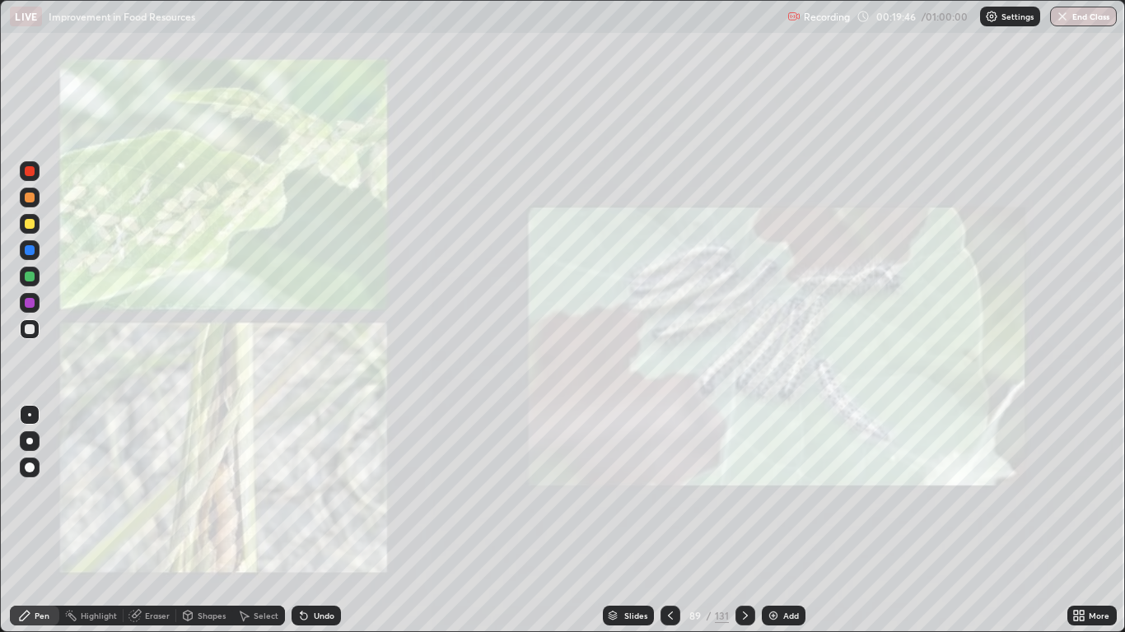
click at [669, 520] on icon at bounding box center [670, 616] width 5 height 8
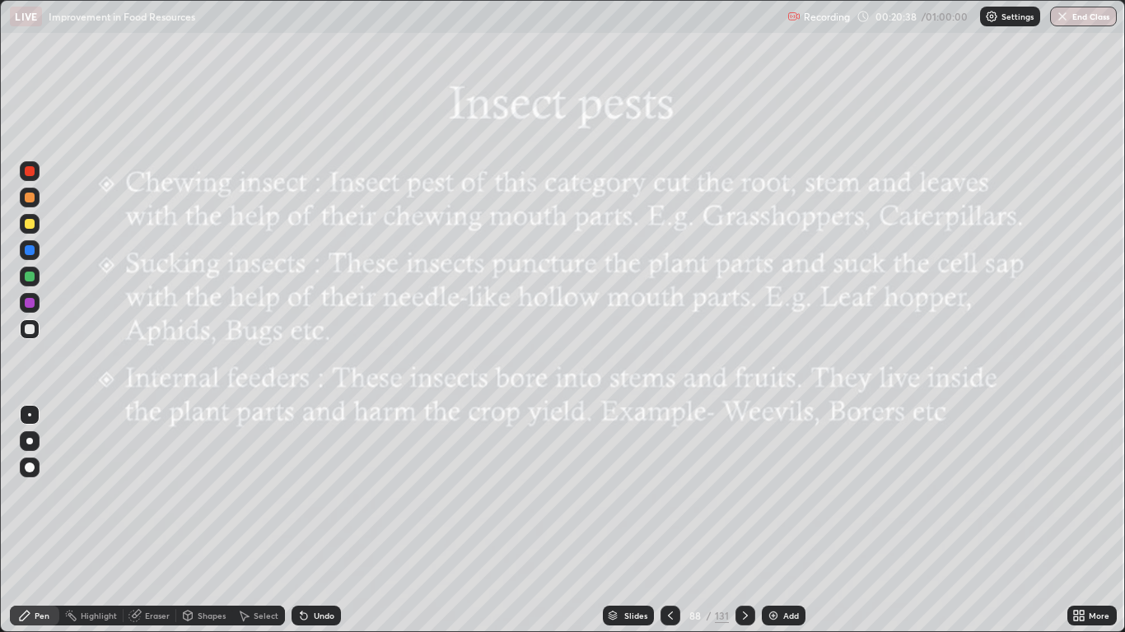
click at [744, 520] on div at bounding box center [745, 616] width 20 height 20
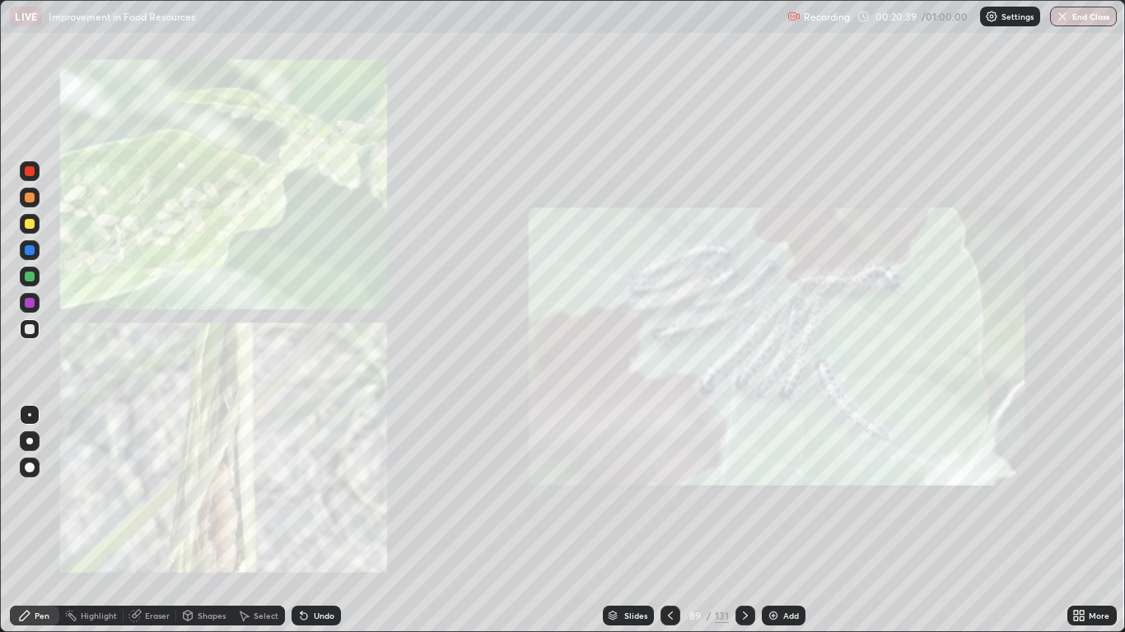
click at [744, 520] on icon at bounding box center [745, 615] width 13 height 13
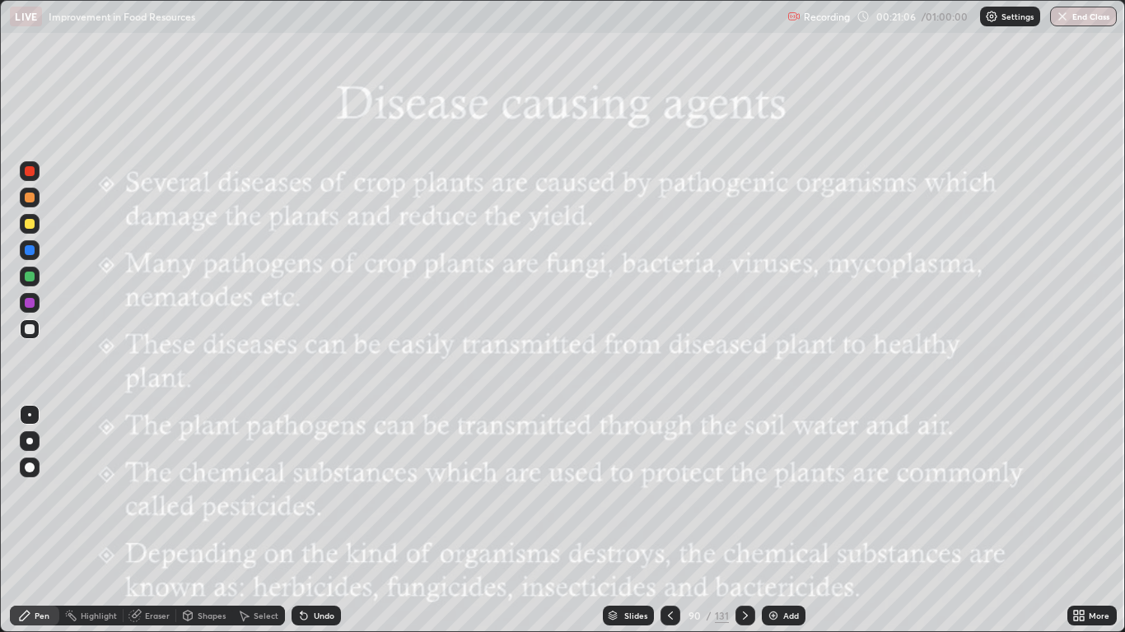
click at [746, 520] on icon at bounding box center [745, 615] width 13 height 13
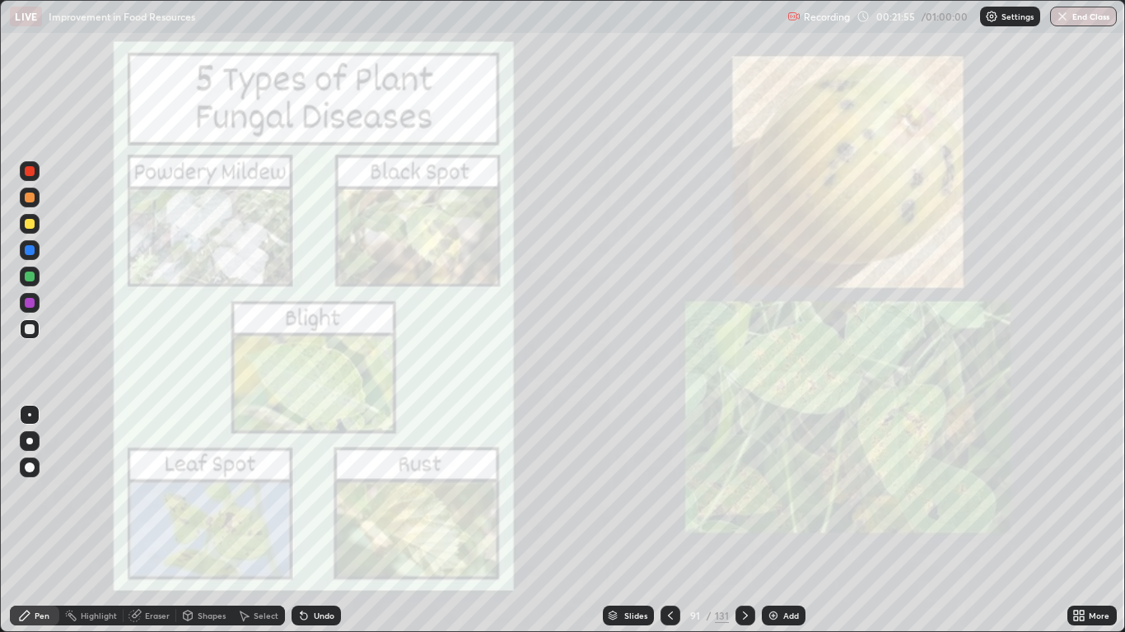
click at [666, 520] on icon at bounding box center [670, 615] width 13 height 13
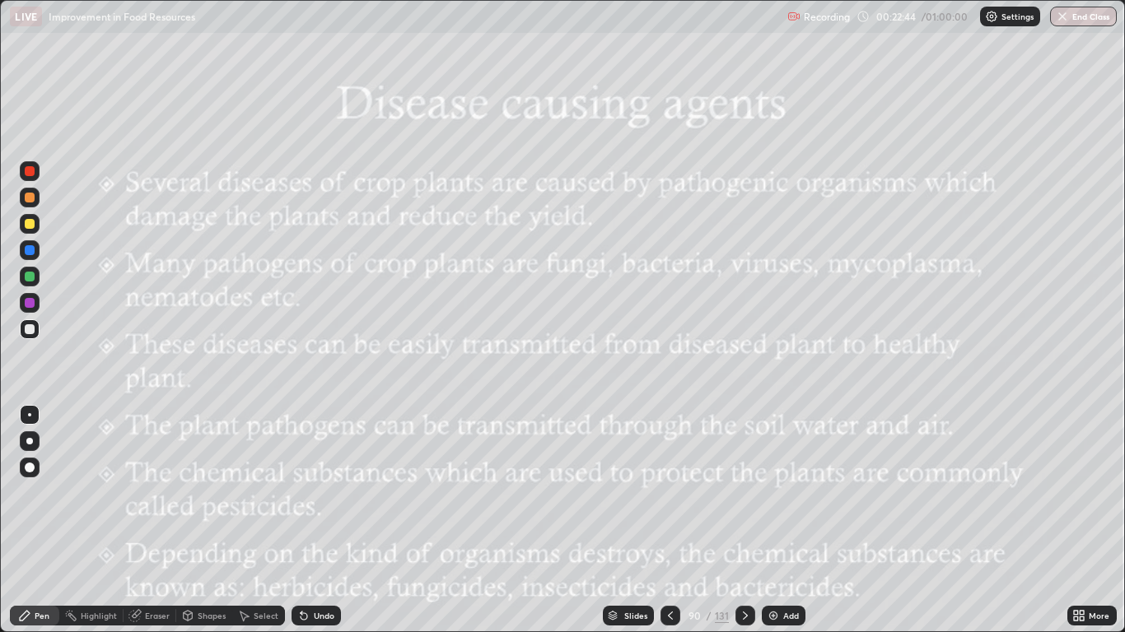
click at [634, 520] on div "Slides" at bounding box center [628, 616] width 51 height 20
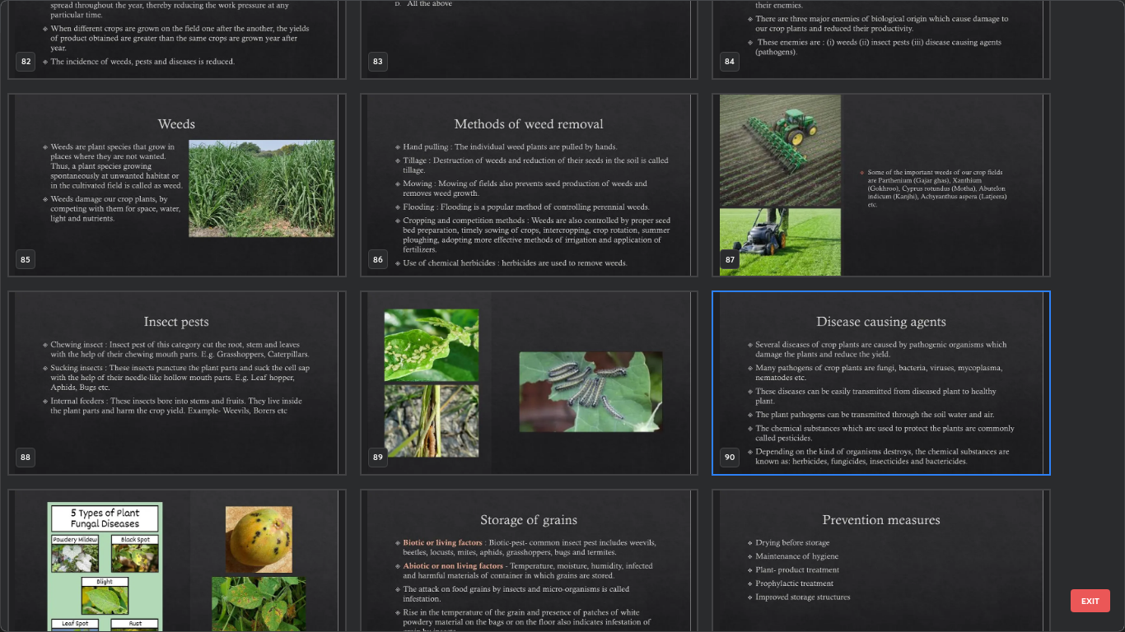
scroll to position [5440, 0]
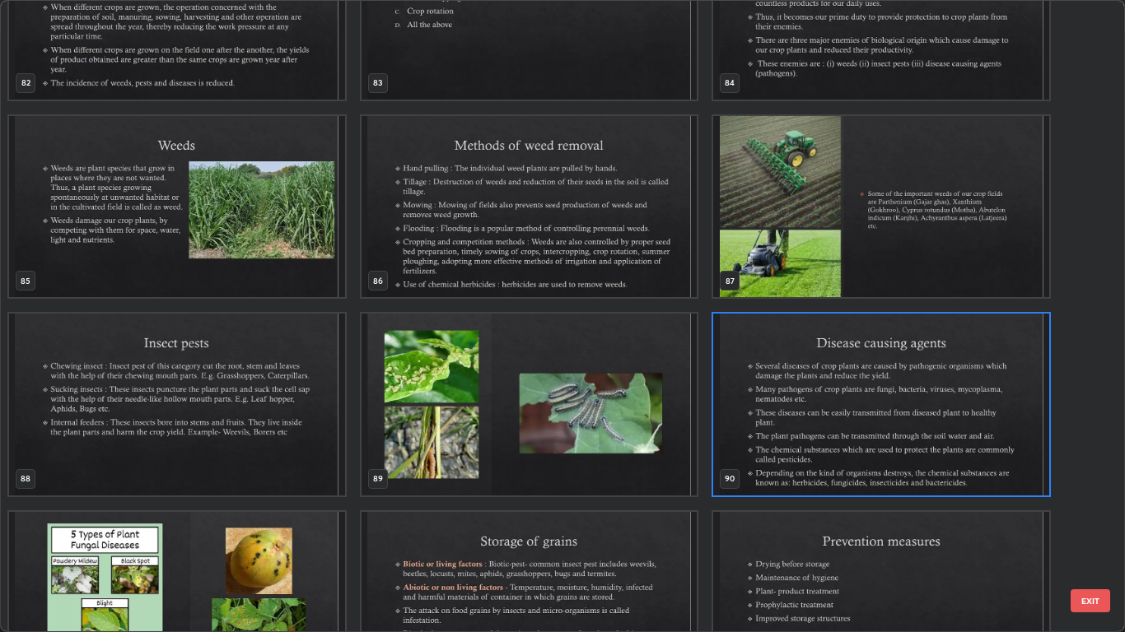
click at [758, 399] on img "grid" at bounding box center [882, 405] width 336 height 182
click at [758, 396] on img "grid" at bounding box center [882, 405] width 336 height 182
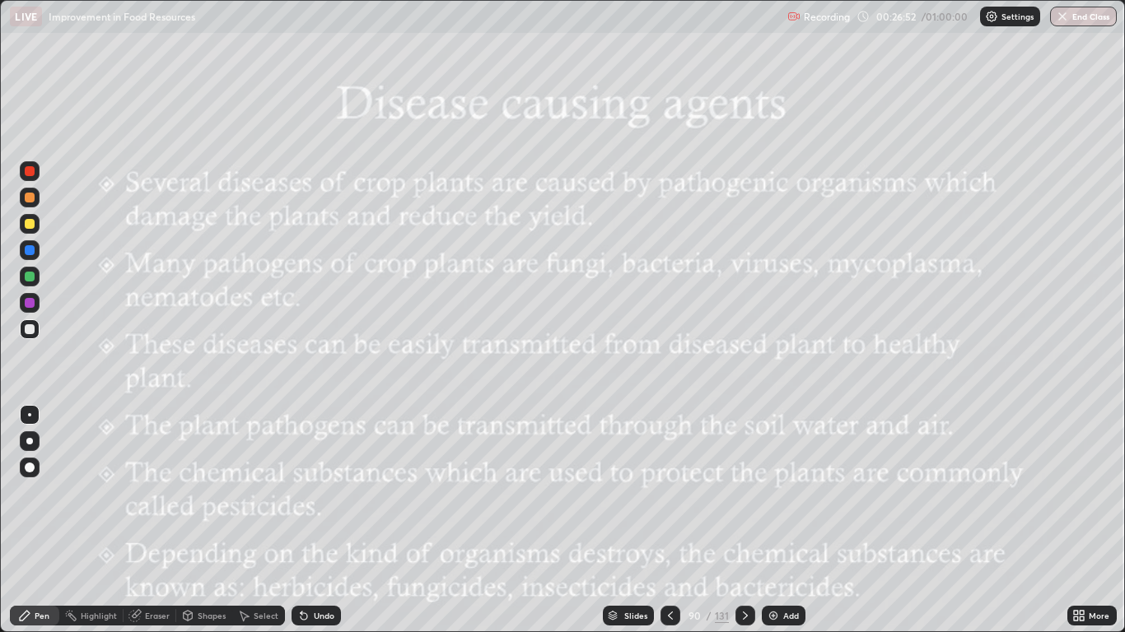
click at [745, 520] on div at bounding box center [745, 616] width 20 height 20
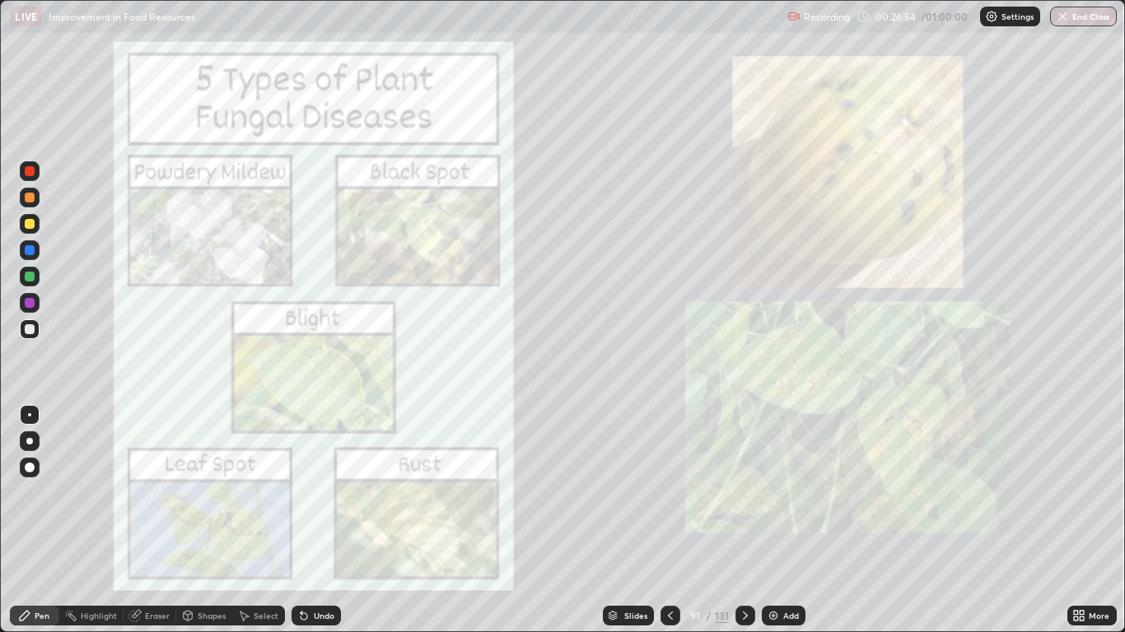
click at [744, 520] on icon at bounding box center [745, 615] width 13 height 13
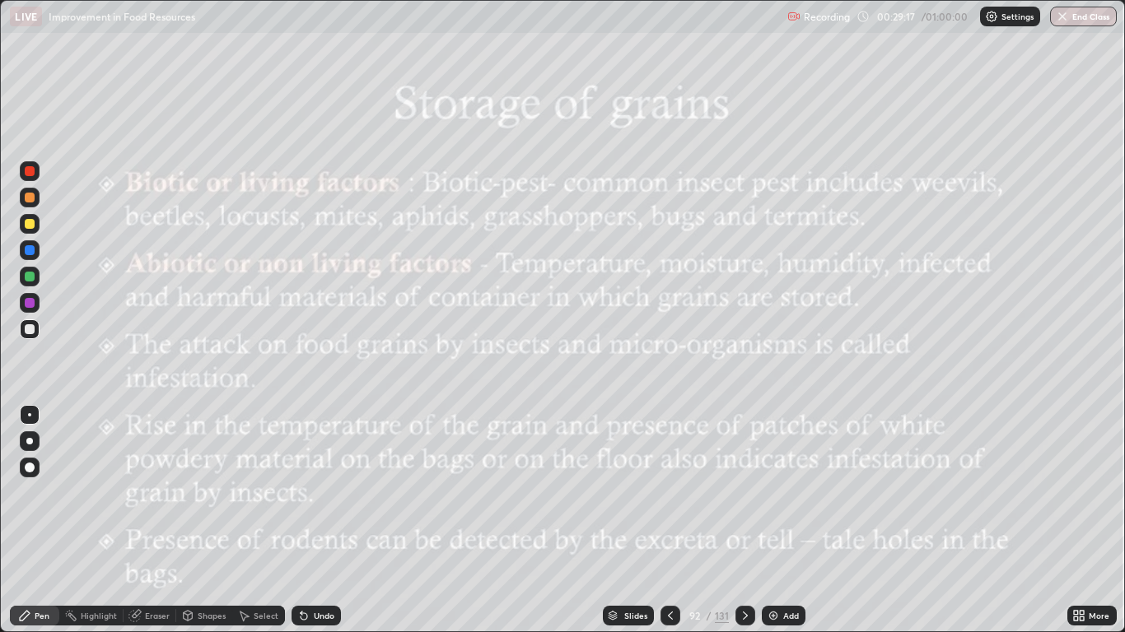
click at [744, 520] on icon at bounding box center [745, 615] width 13 height 13
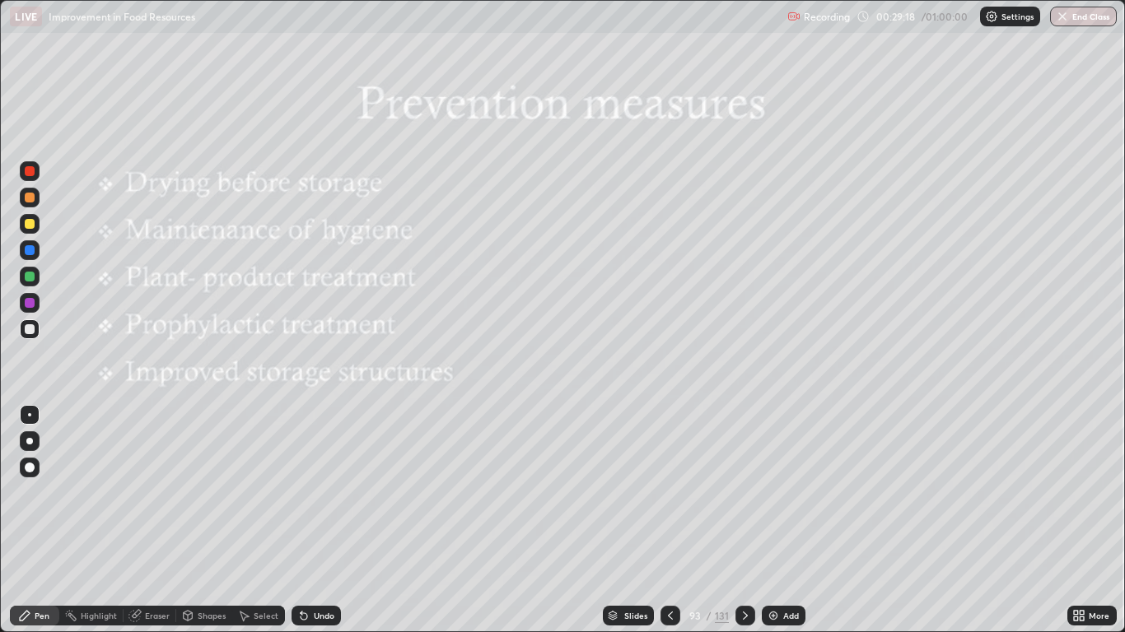
click at [674, 520] on icon at bounding box center [670, 615] width 13 height 13
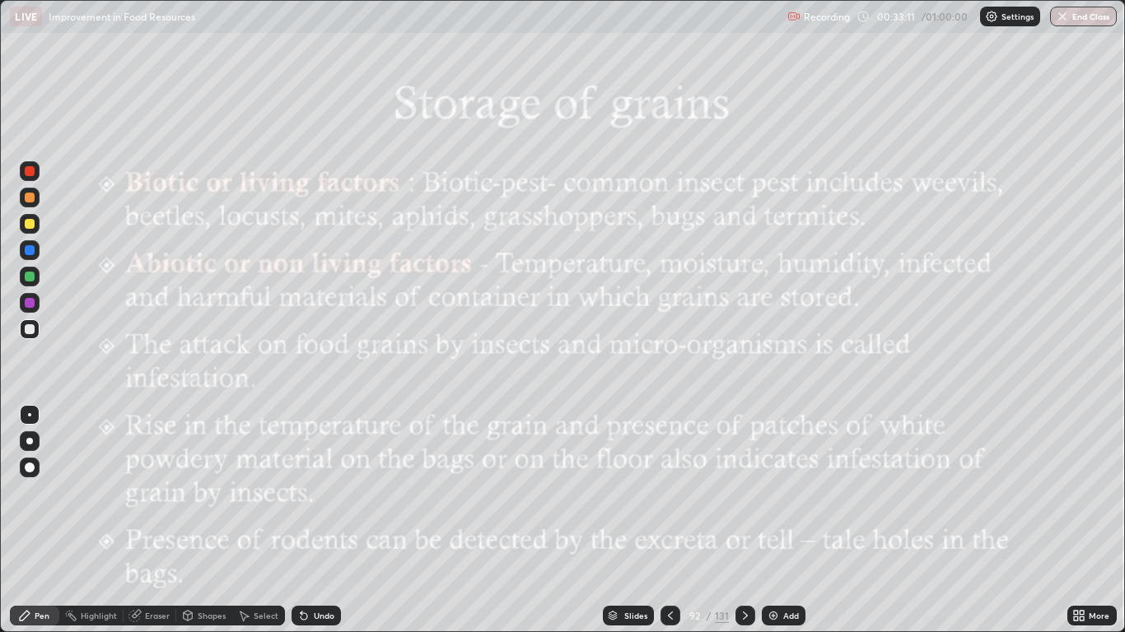
click at [739, 520] on div at bounding box center [745, 615] width 20 height 33
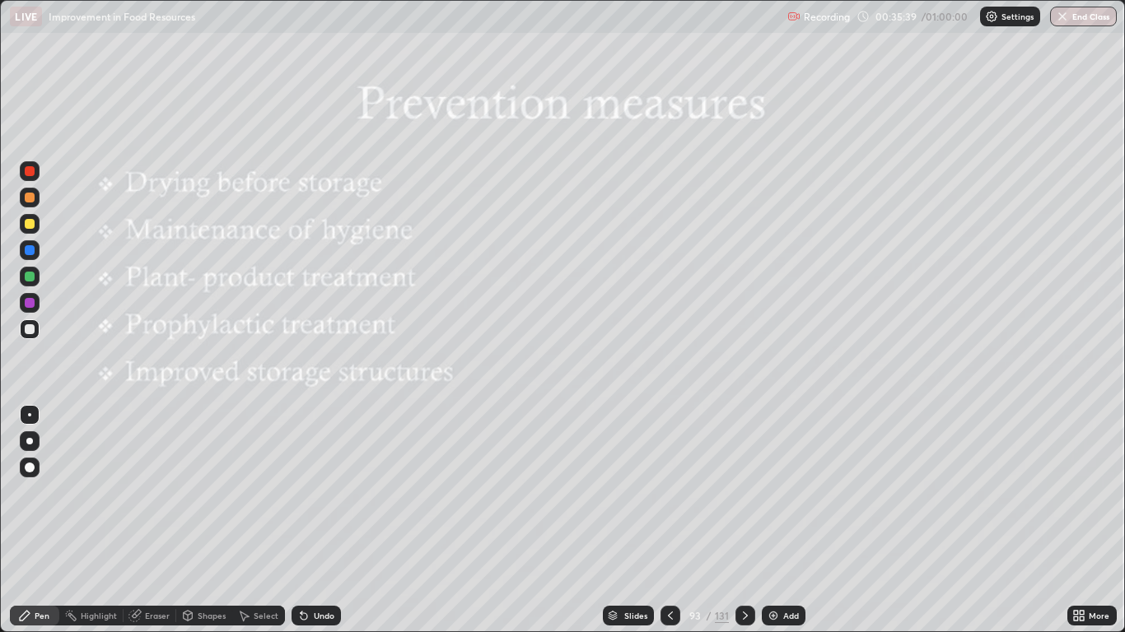
click at [749, 520] on icon at bounding box center [745, 615] width 13 height 13
click at [744, 520] on icon at bounding box center [745, 615] width 13 height 13
click at [626, 520] on div "Slides" at bounding box center [635, 616] width 23 height 8
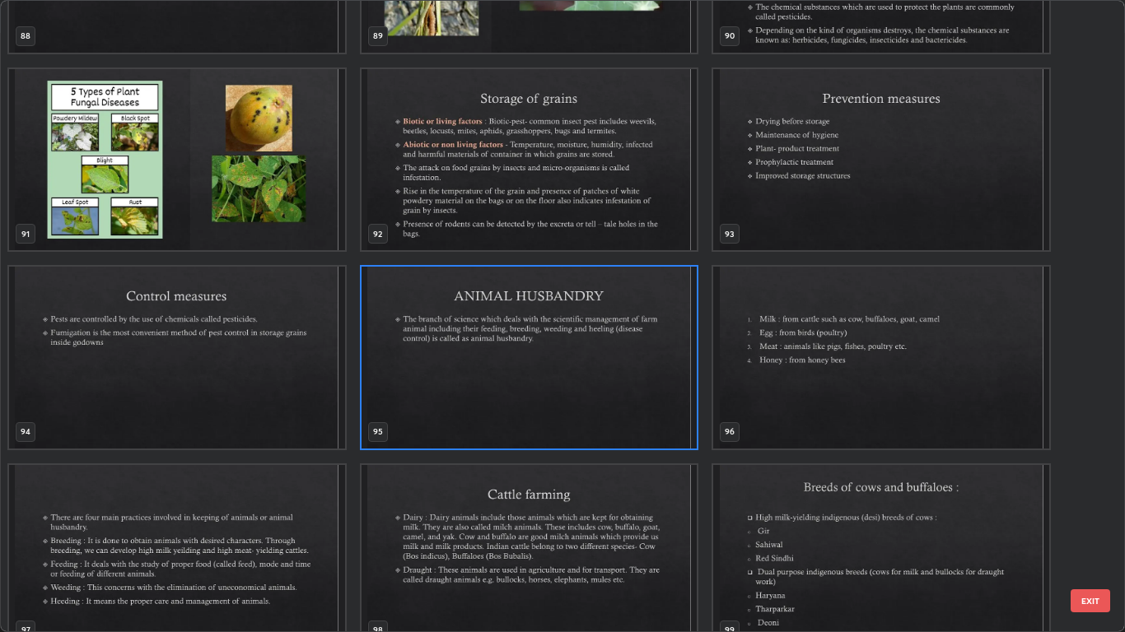
scroll to position [5884, 0]
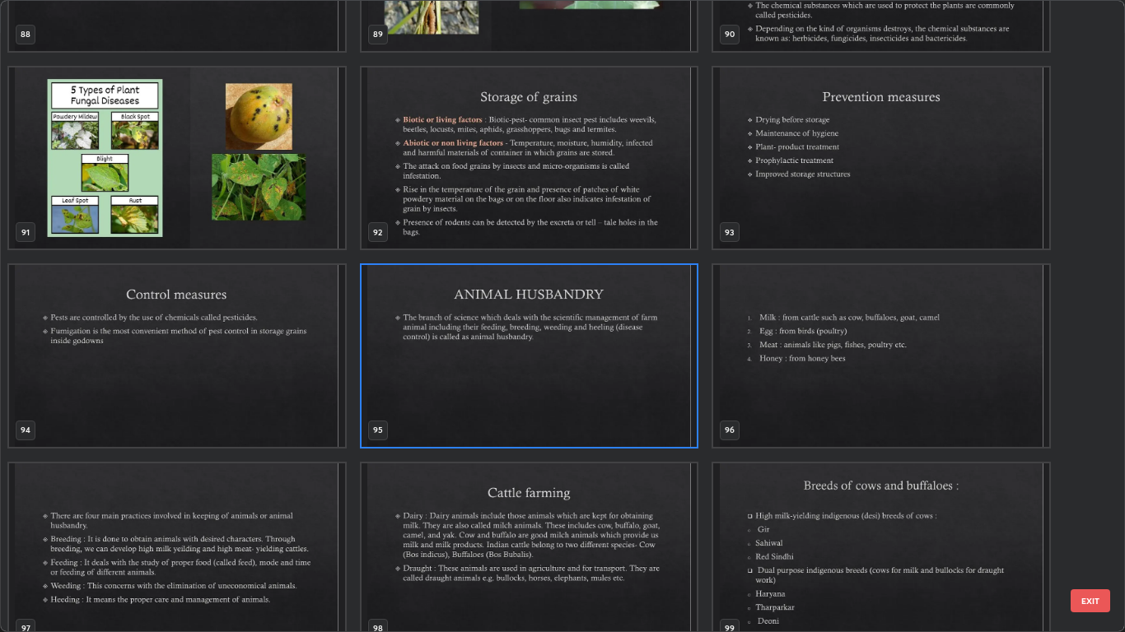
click at [441, 329] on img "grid" at bounding box center [530, 356] width 336 height 182
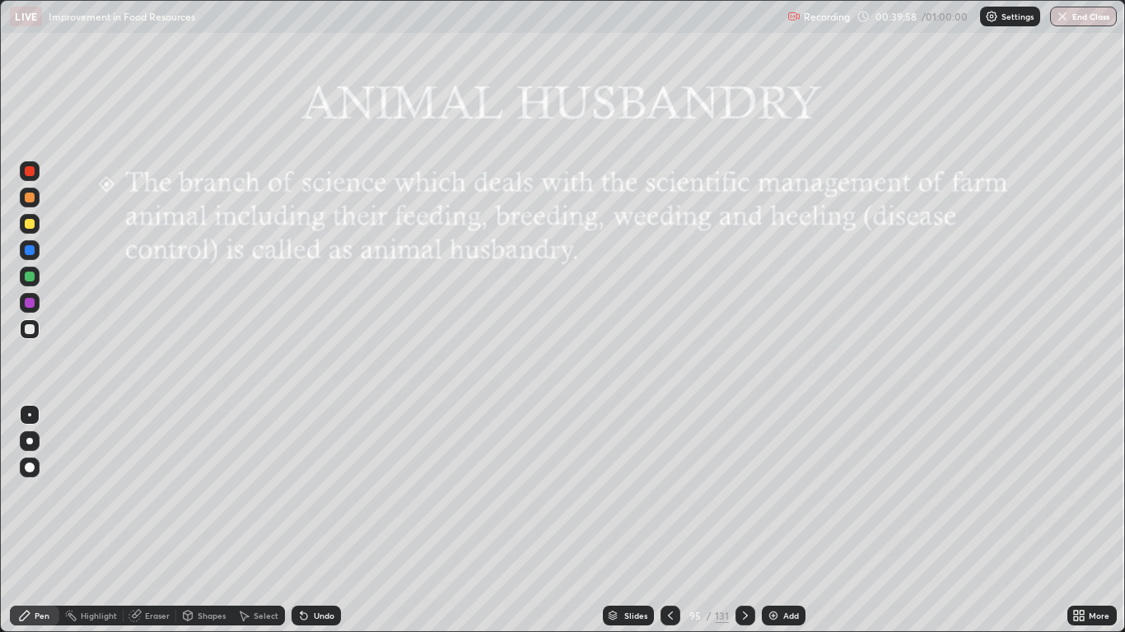
click at [743, 520] on icon at bounding box center [745, 616] width 5 height 8
click at [744, 520] on icon at bounding box center [745, 615] width 13 height 13
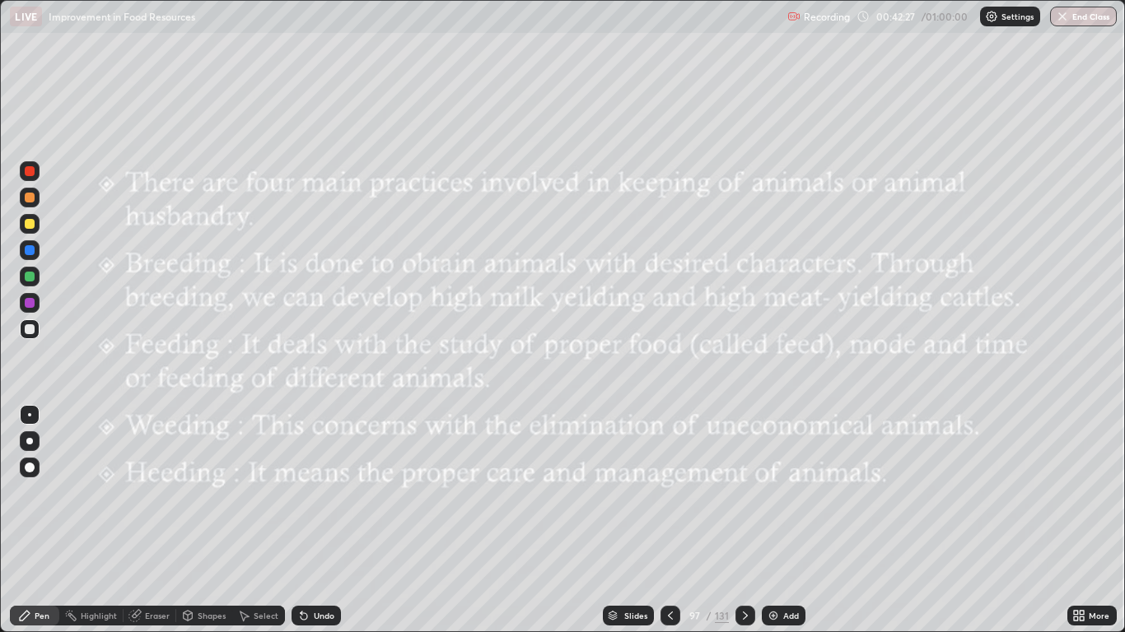
click at [744, 520] on icon at bounding box center [745, 615] width 13 height 13
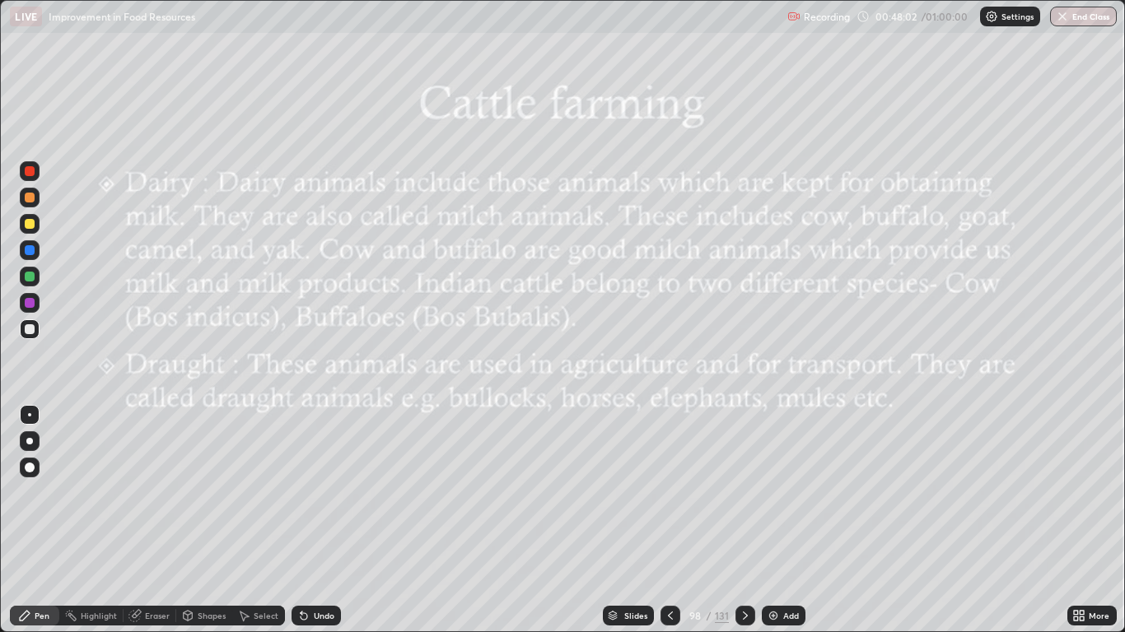
click at [743, 520] on icon at bounding box center [745, 615] width 13 height 13
click at [744, 520] on icon at bounding box center [745, 615] width 13 height 13
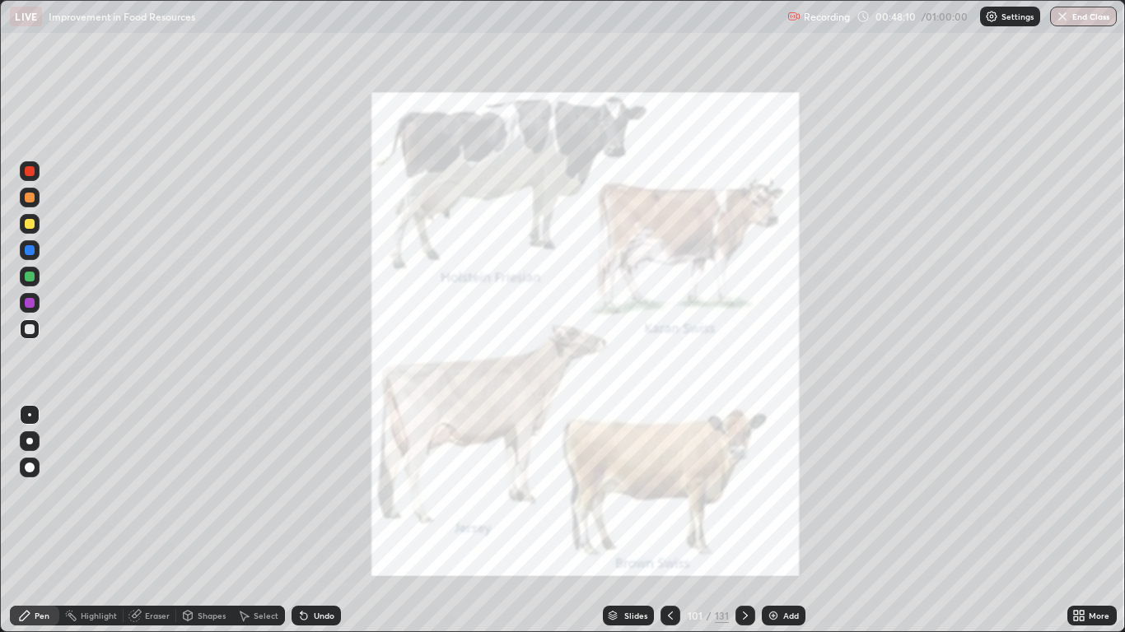
click at [669, 520] on icon at bounding box center [670, 615] width 13 height 13
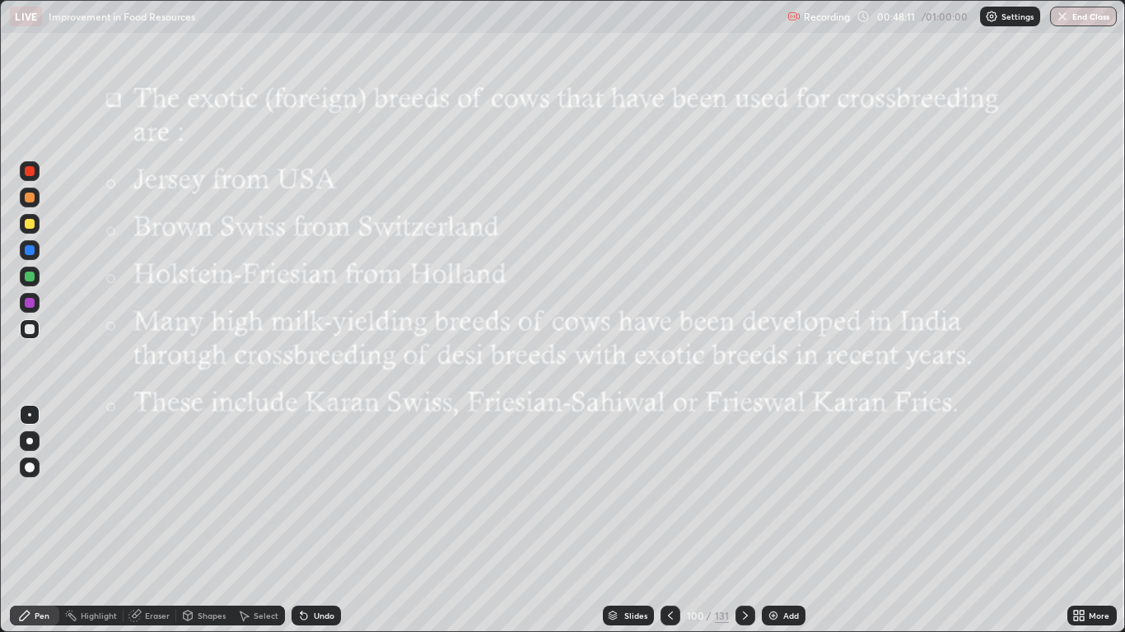
click at [669, 520] on icon at bounding box center [670, 615] width 13 height 13
click at [742, 520] on div at bounding box center [745, 616] width 20 height 20
click at [664, 520] on div at bounding box center [670, 616] width 20 height 20
click at [744, 520] on icon at bounding box center [745, 615] width 13 height 13
click at [744, 520] on icon at bounding box center [745, 616] width 5 height 8
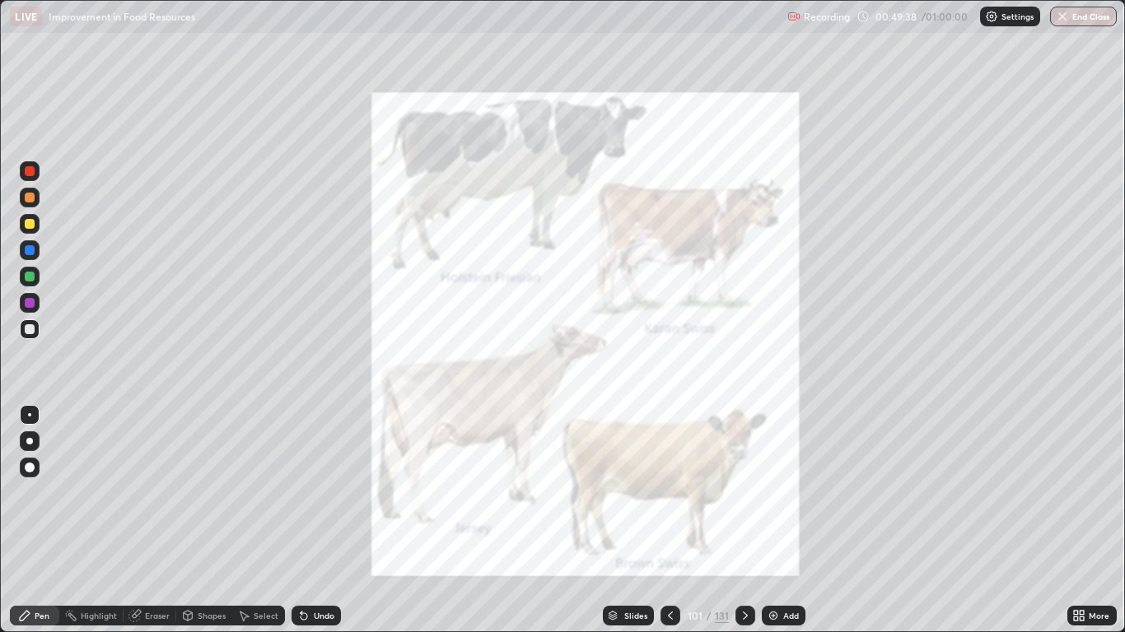
click at [744, 520] on icon at bounding box center [745, 615] width 13 height 13
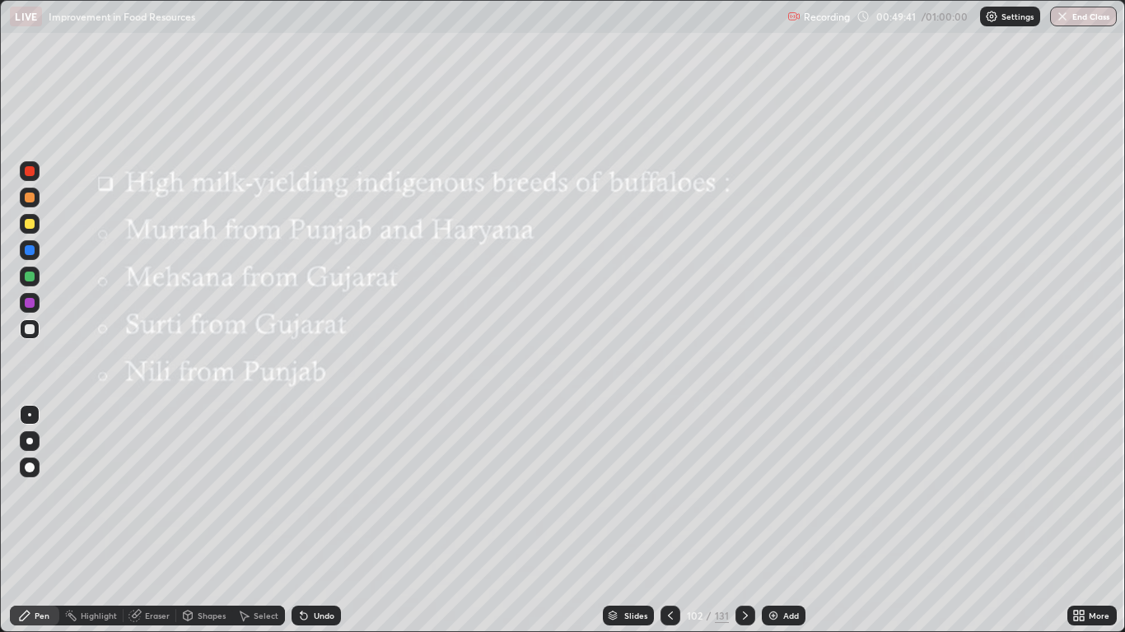
click at [674, 520] on div at bounding box center [670, 615] width 20 height 33
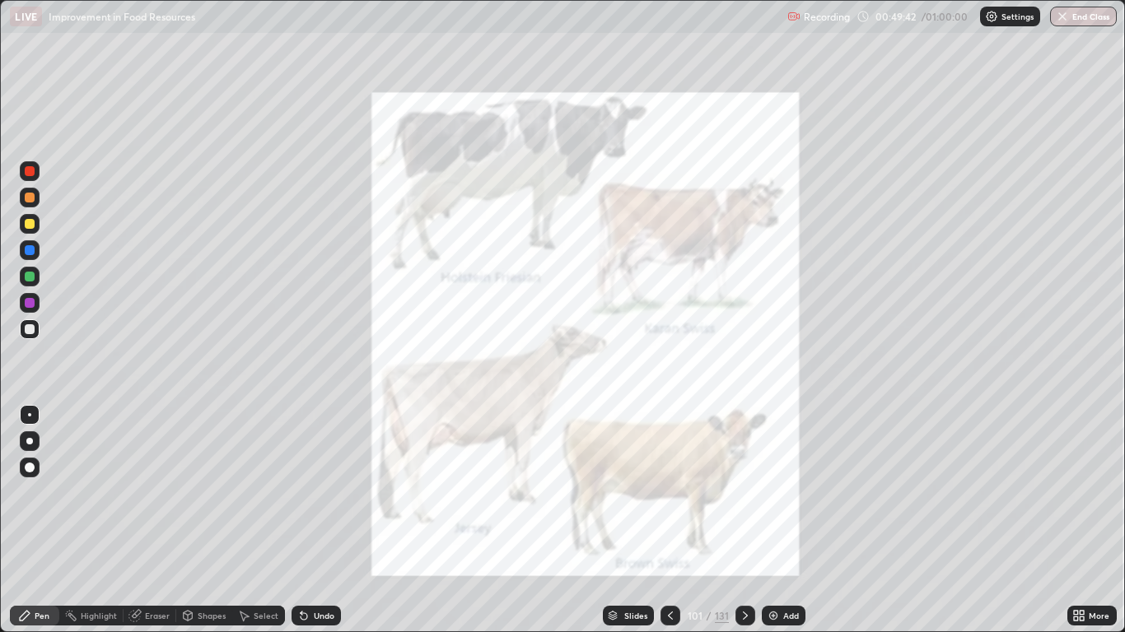
click at [669, 520] on icon at bounding box center [670, 615] width 13 height 13
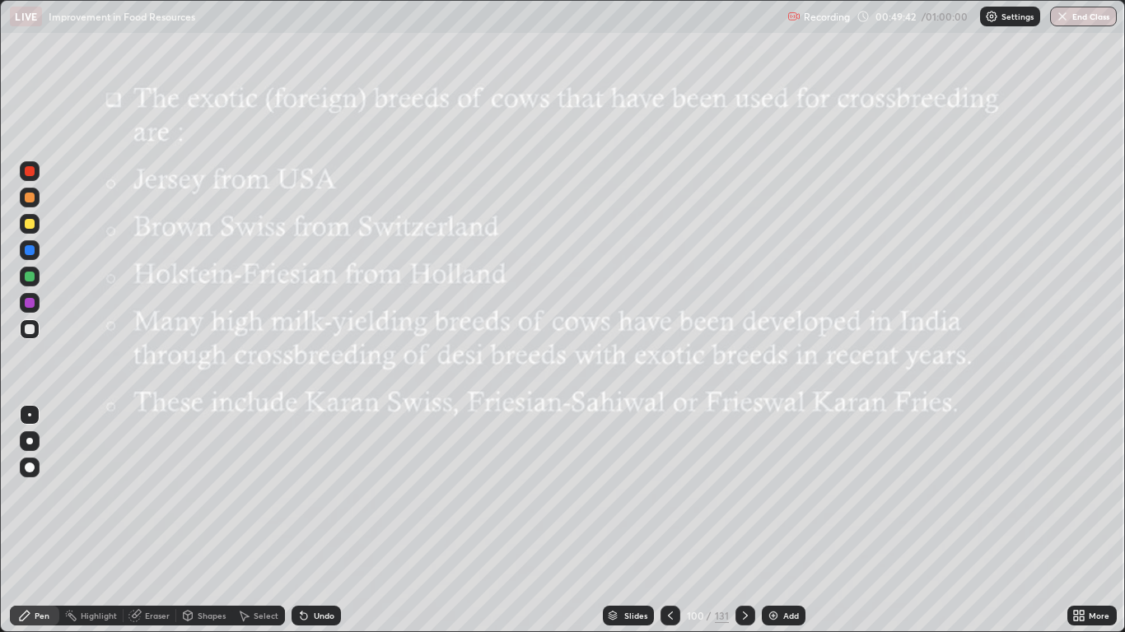
click at [678, 520] on div at bounding box center [670, 616] width 20 height 20
click at [744, 520] on icon at bounding box center [745, 615] width 13 height 13
click at [751, 520] on div at bounding box center [745, 616] width 20 height 20
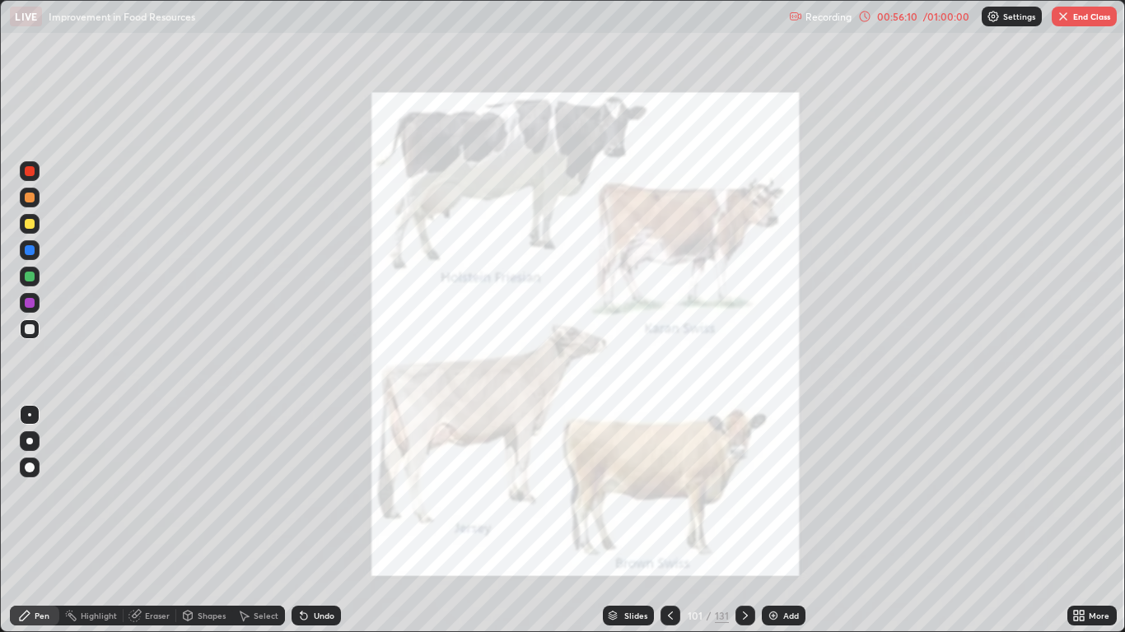
click at [744, 520] on div at bounding box center [745, 615] width 20 height 33
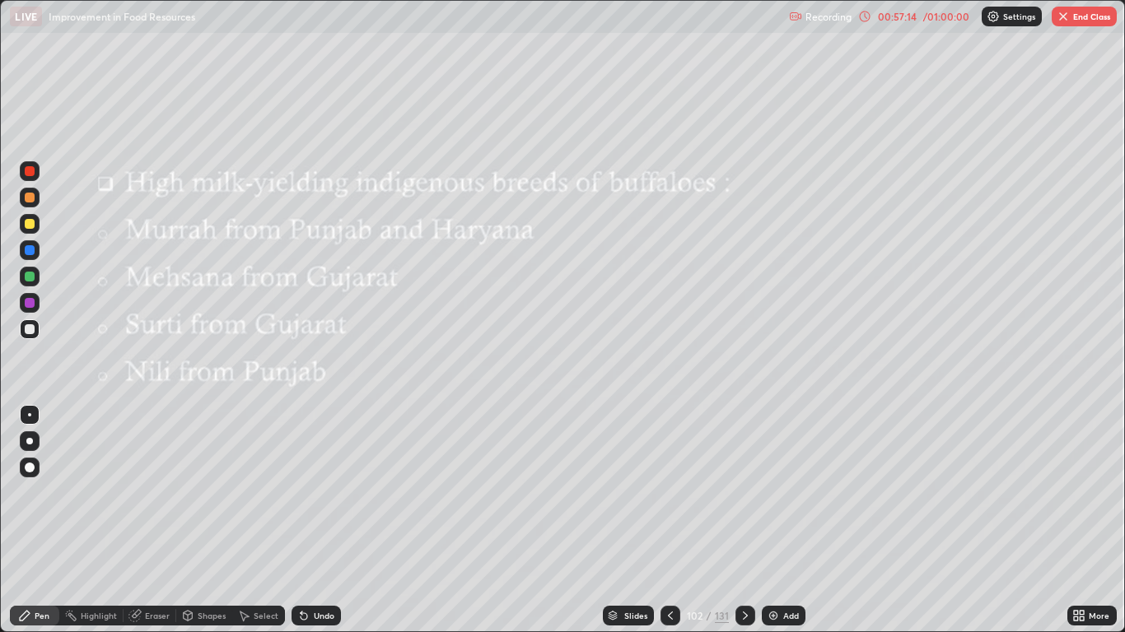
click at [626, 520] on div "Slides" at bounding box center [635, 616] width 23 height 8
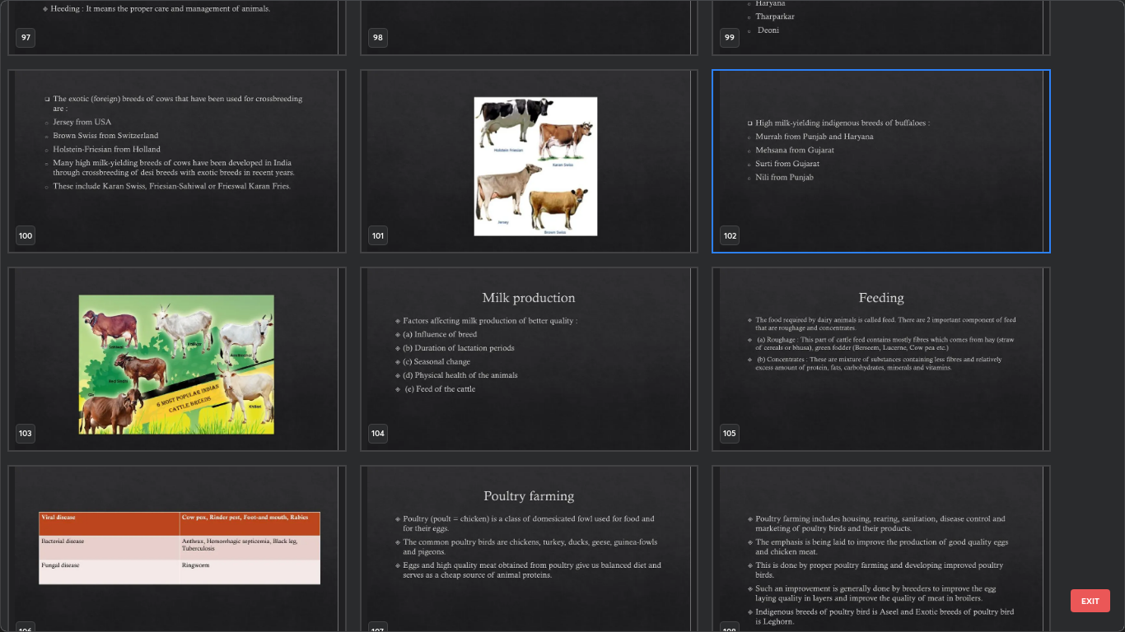
scroll to position [6468, 0]
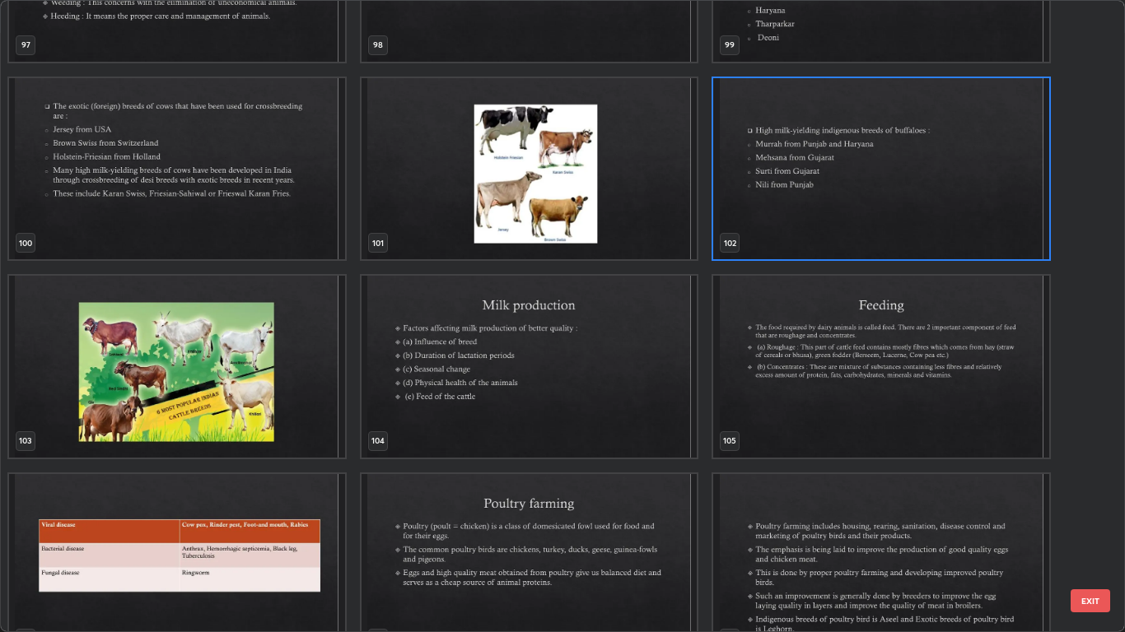
click at [265, 403] on img "grid" at bounding box center [177, 367] width 336 height 182
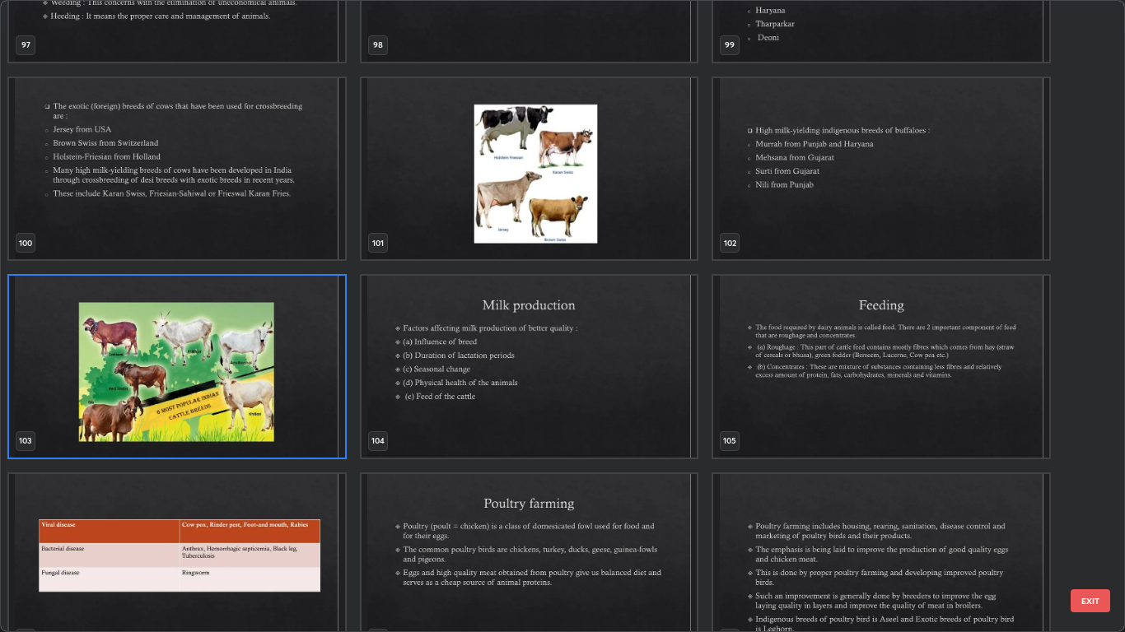
click at [152, 370] on img "grid" at bounding box center [177, 367] width 336 height 182
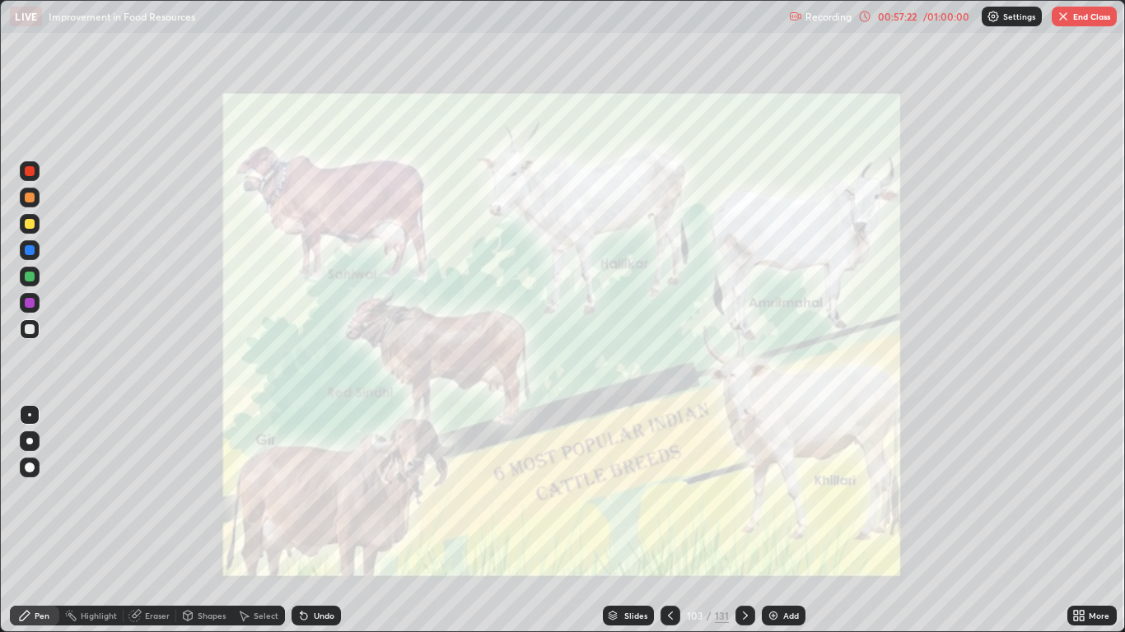
click at [149, 366] on img "grid" at bounding box center [177, 367] width 336 height 182
click at [669, 520] on div at bounding box center [670, 616] width 20 height 20
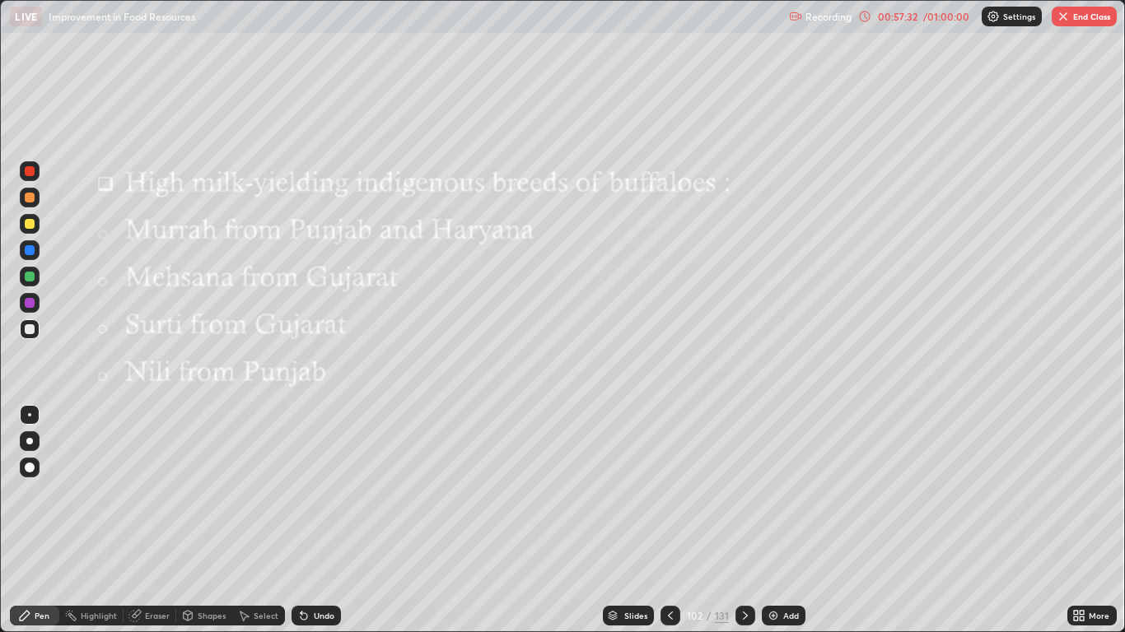
click at [633, 520] on div "Slides" at bounding box center [635, 616] width 23 height 8
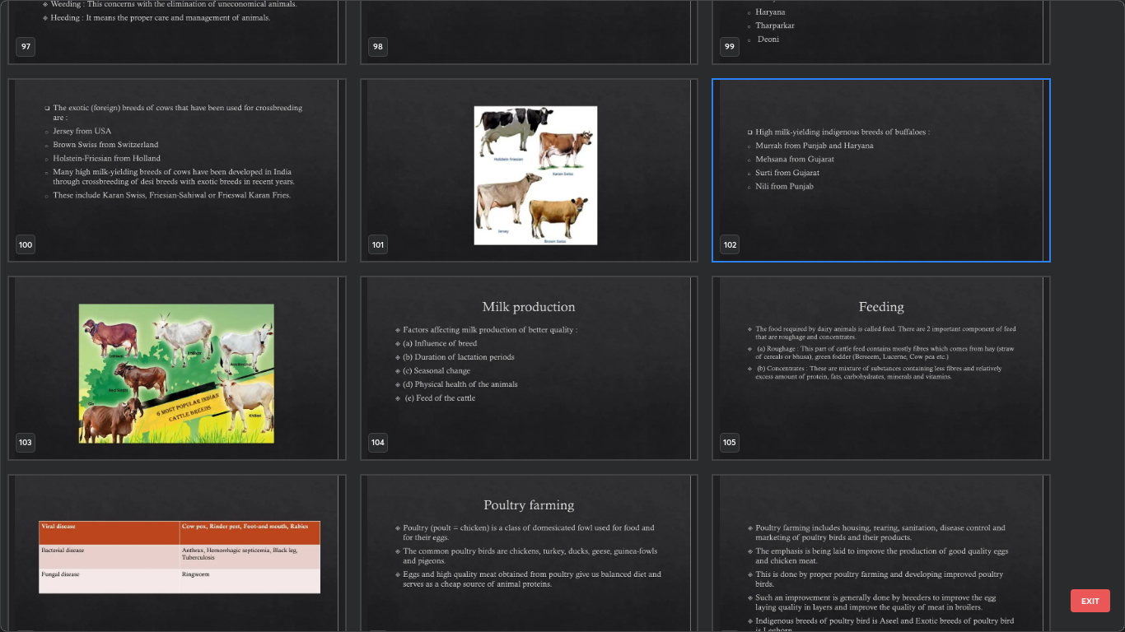
scroll to position [6459, 0]
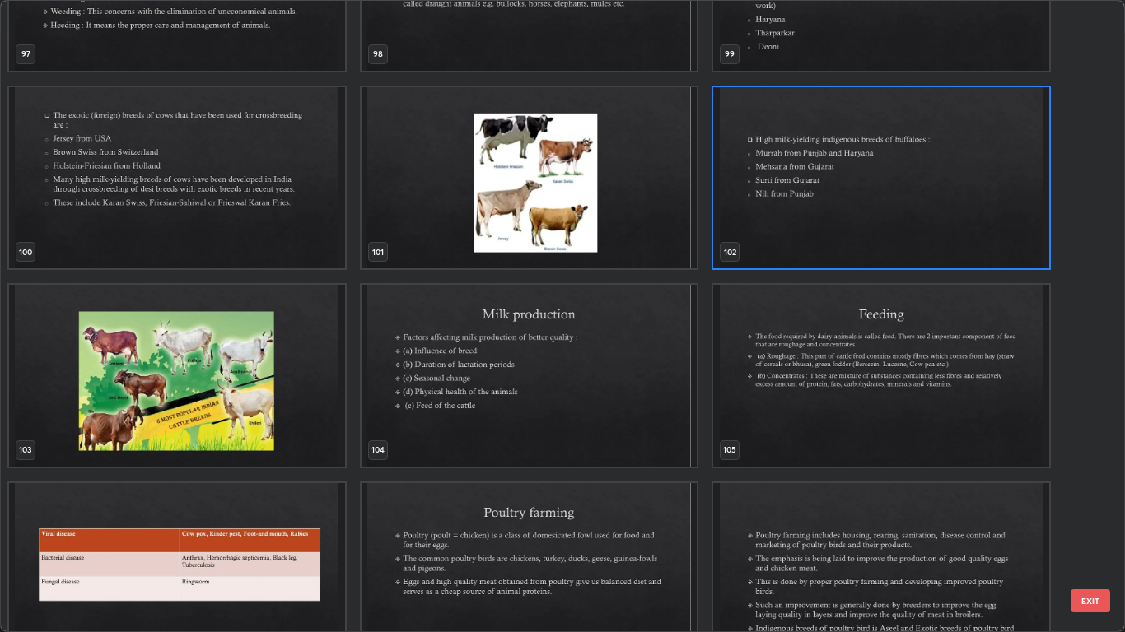
click at [845, 229] on img "grid" at bounding box center [882, 178] width 336 height 182
click at [850, 226] on img "grid" at bounding box center [882, 178] width 336 height 182
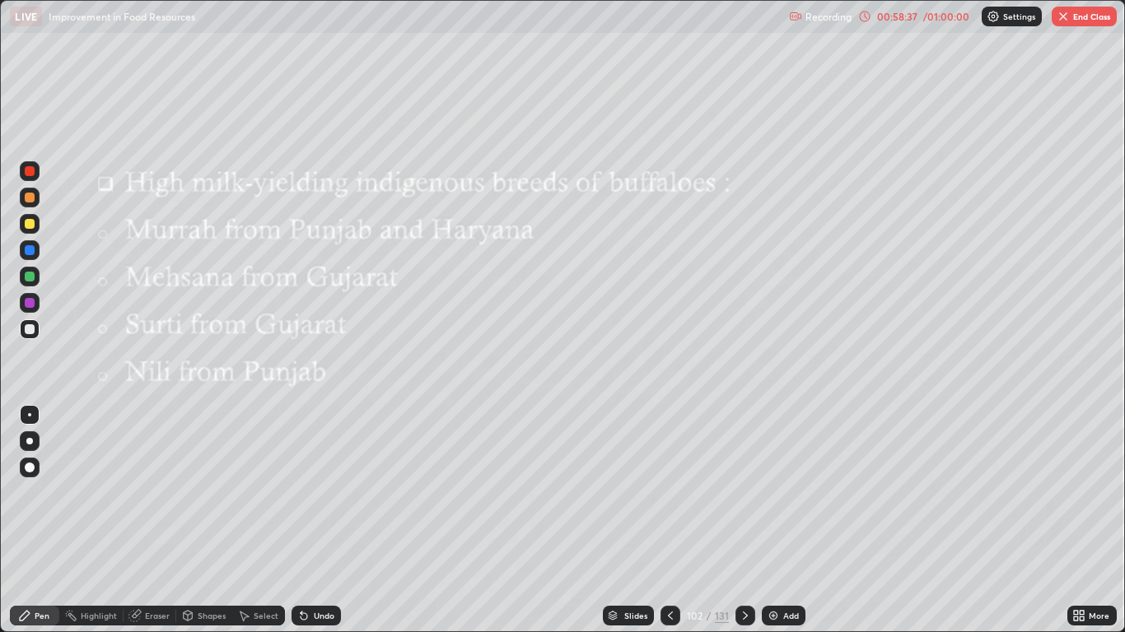
click at [744, 520] on icon at bounding box center [745, 616] width 5 height 8
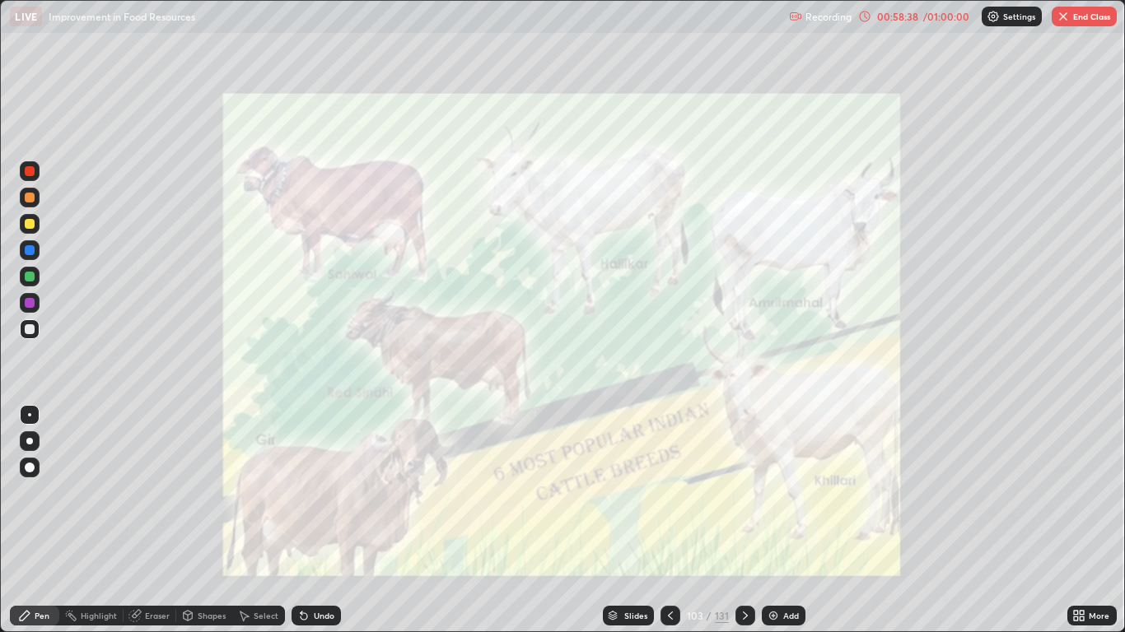
click at [739, 520] on div at bounding box center [745, 616] width 20 height 20
